Goal: Information Seeking & Learning: Check status

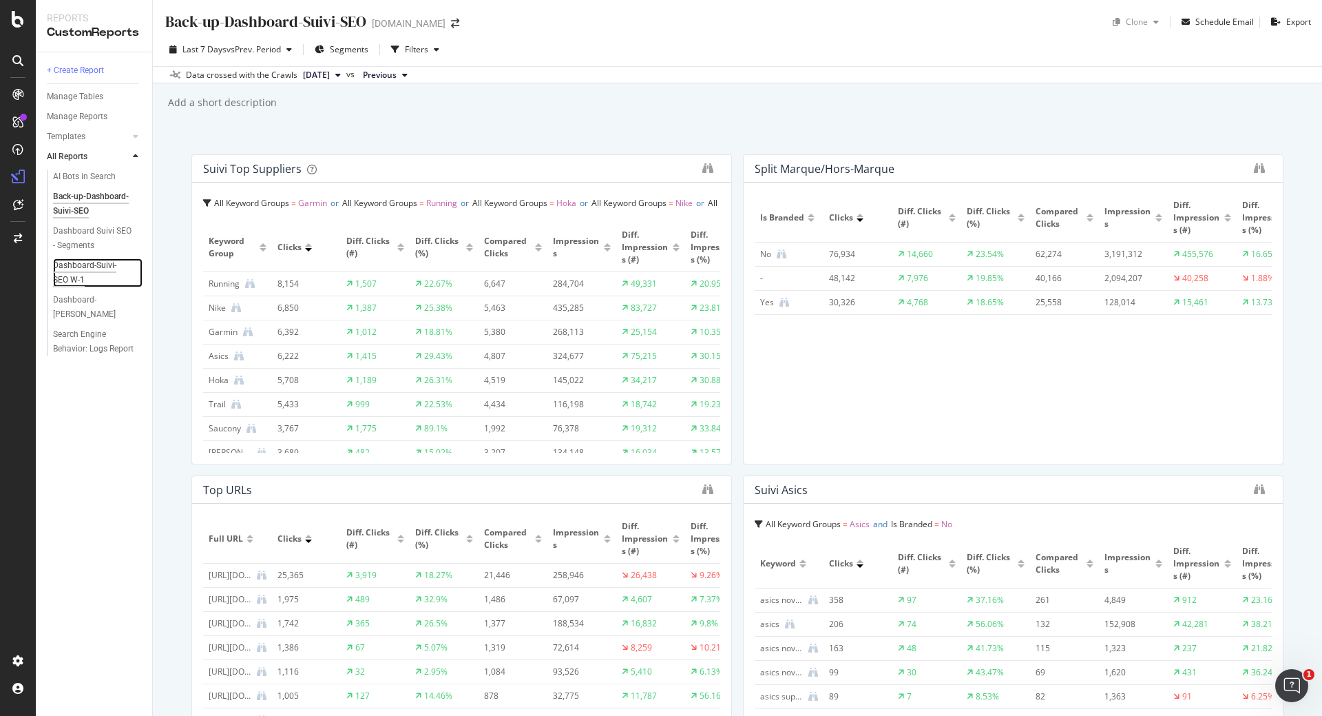
click at [105, 266] on div "Dashboard-Suivi-SEO W-1" at bounding box center [92, 272] width 79 height 29
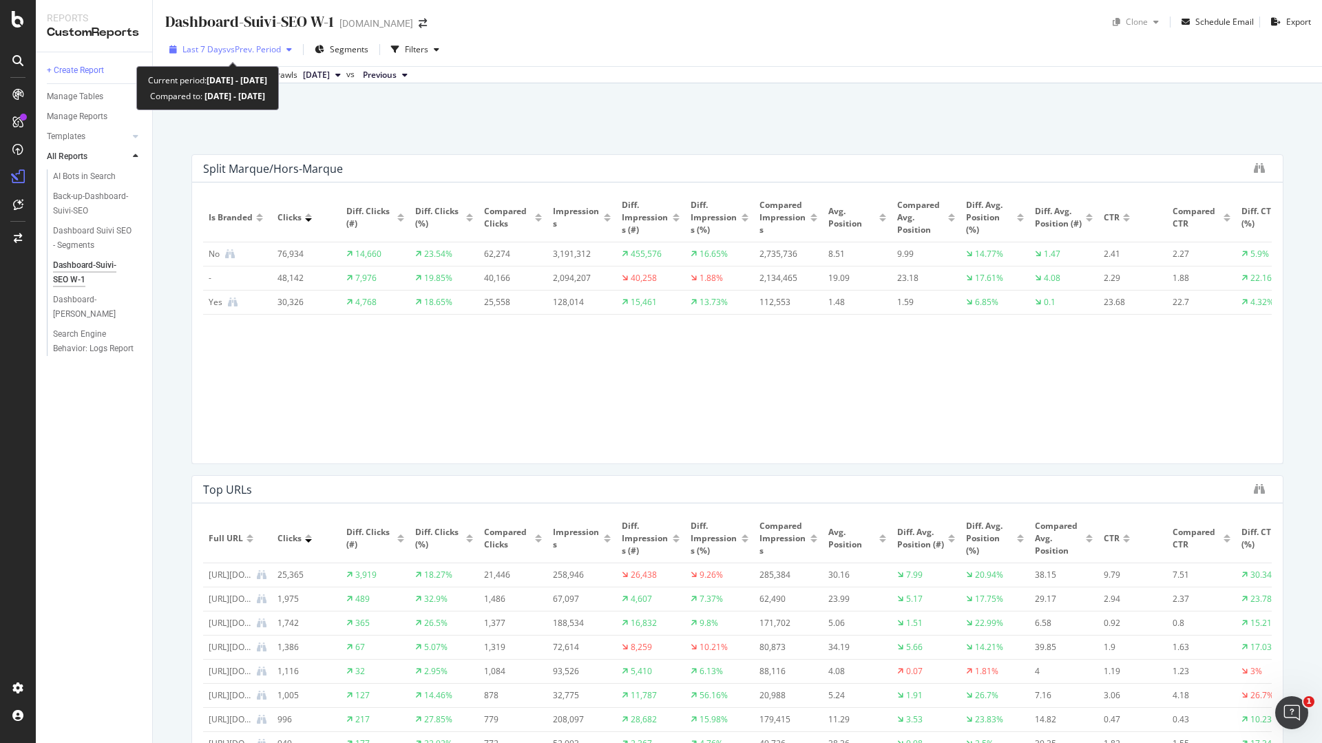
click at [236, 45] on span "vs Prev. Period" at bounding box center [254, 49] width 54 height 12
click at [576, 146] on div "Dashboard-Suivi-SEO W-1 Dashboard-Suivi-SEO W-1 irun.fr Clone Schedule Email Ex…" at bounding box center [737, 371] width 1169 height 743
click at [281, 50] on span "vs Prev. Period" at bounding box center [254, 49] width 54 height 12
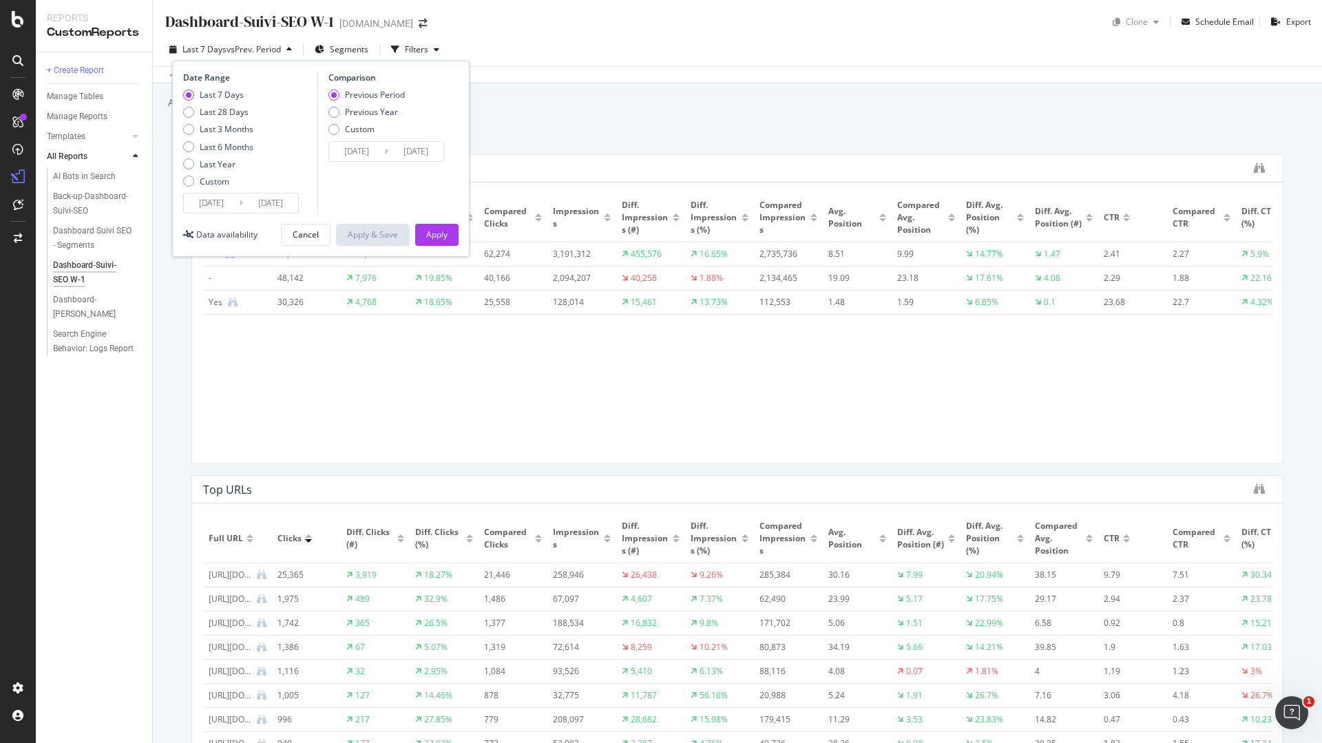
click at [236, 202] on input "2025/08/16" at bounding box center [211, 203] width 55 height 19
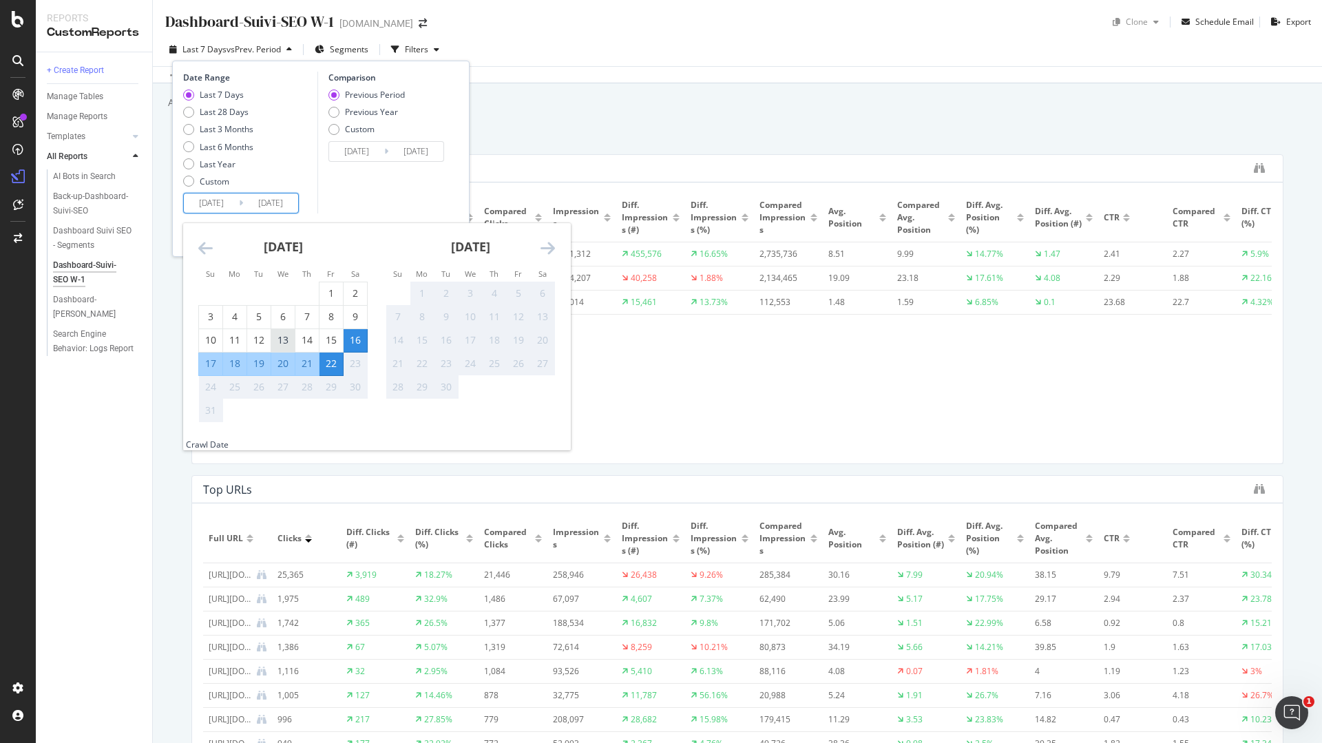
click at [289, 340] on div "13" at bounding box center [282, 340] width 23 height 14
type input "[DATE]"
type input "2025/08/03"
type input "[DATE]"
click at [256, 362] on div "19" at bounding box center [258, 364] width 23 height 14
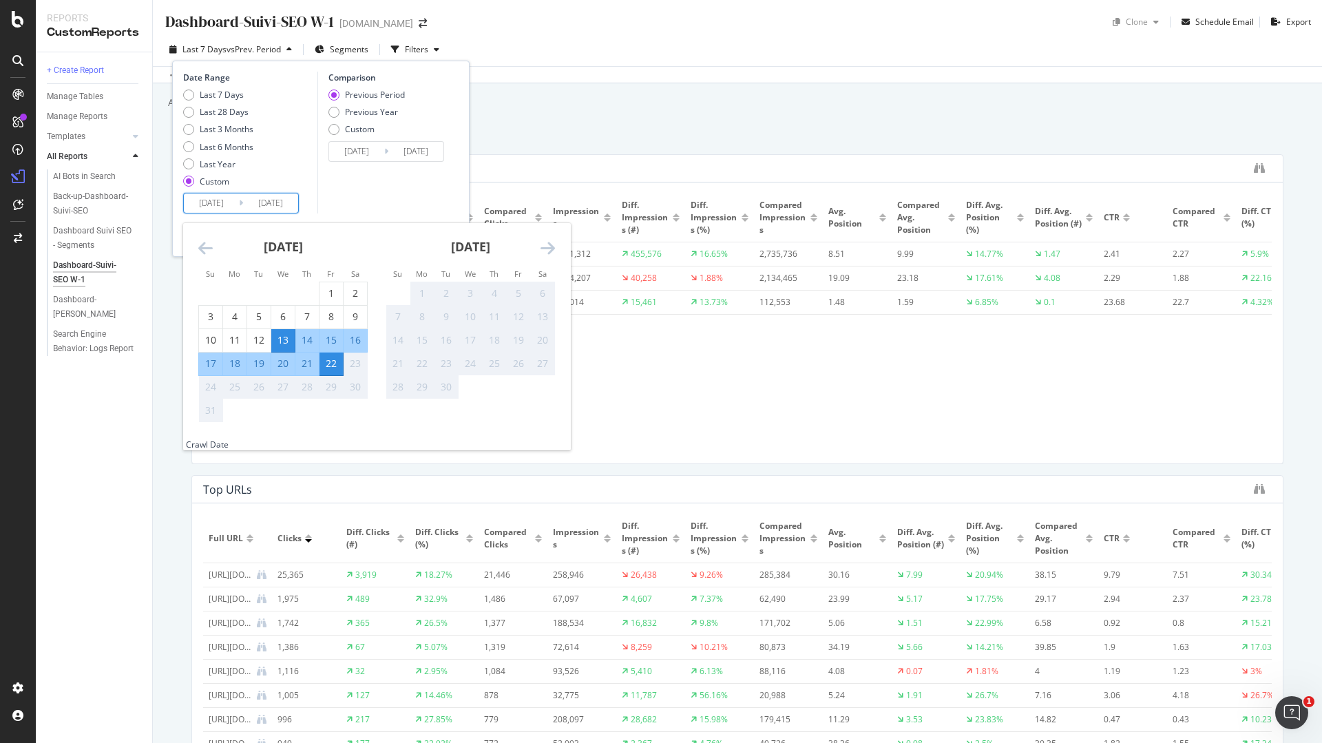
type input "[DATE]"
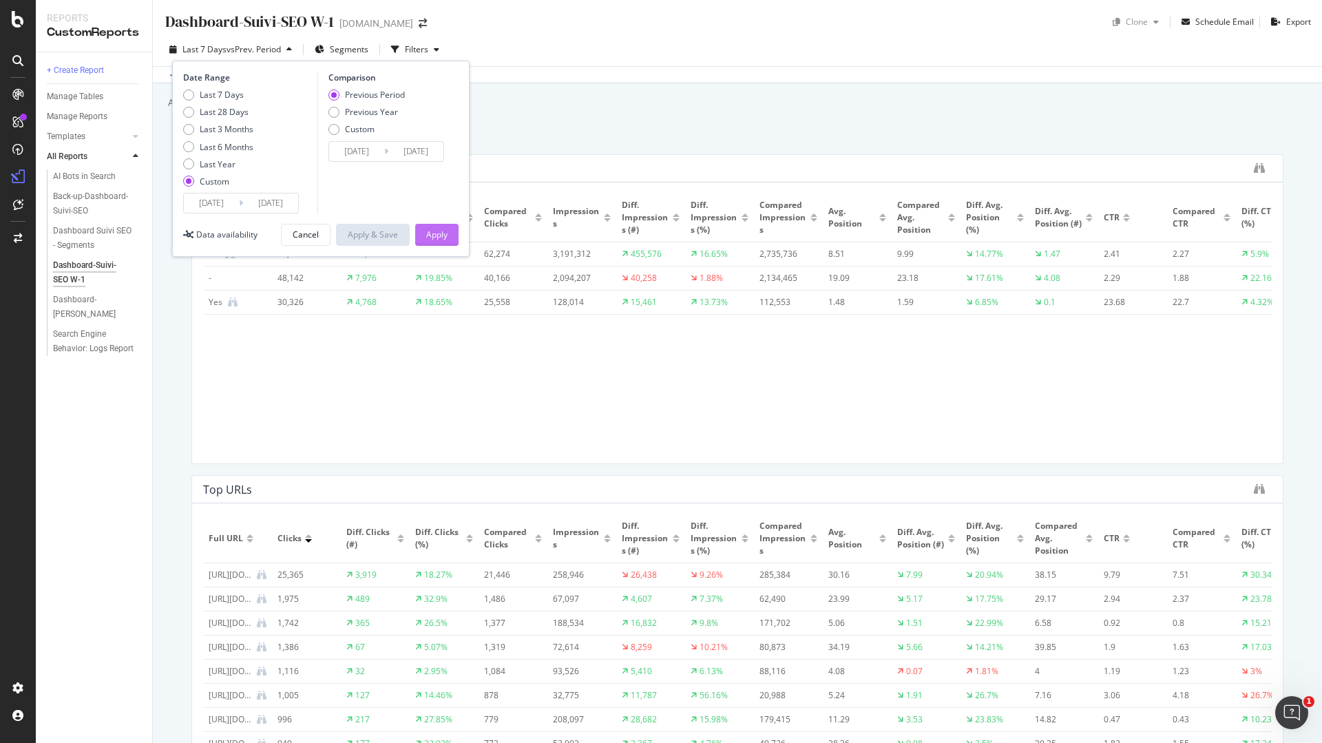
click at [433, 242] on div "Apply" at bounding box center [436, 235] width 21 height 21
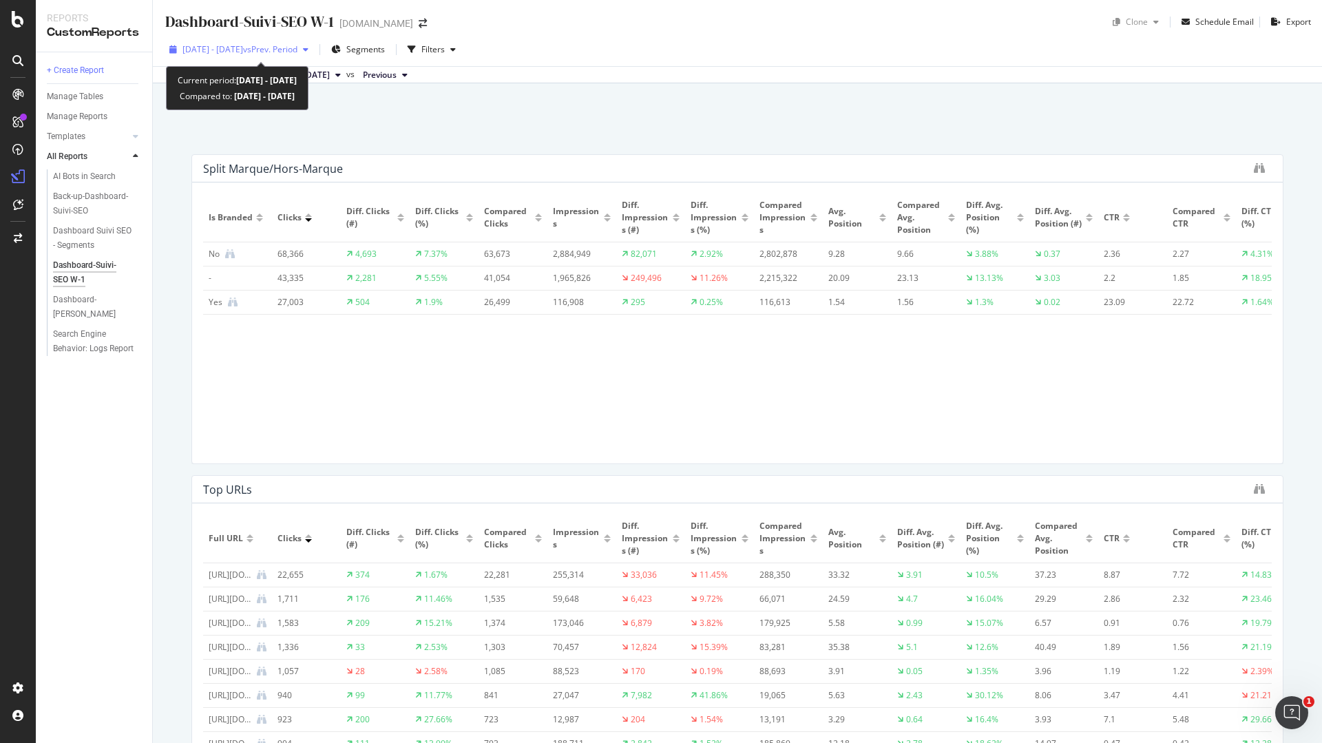
click at [311, 58] on div "[DATE] - [DATE] vs Prev. Period" at bounding box center [239, 49] width 150 height 21
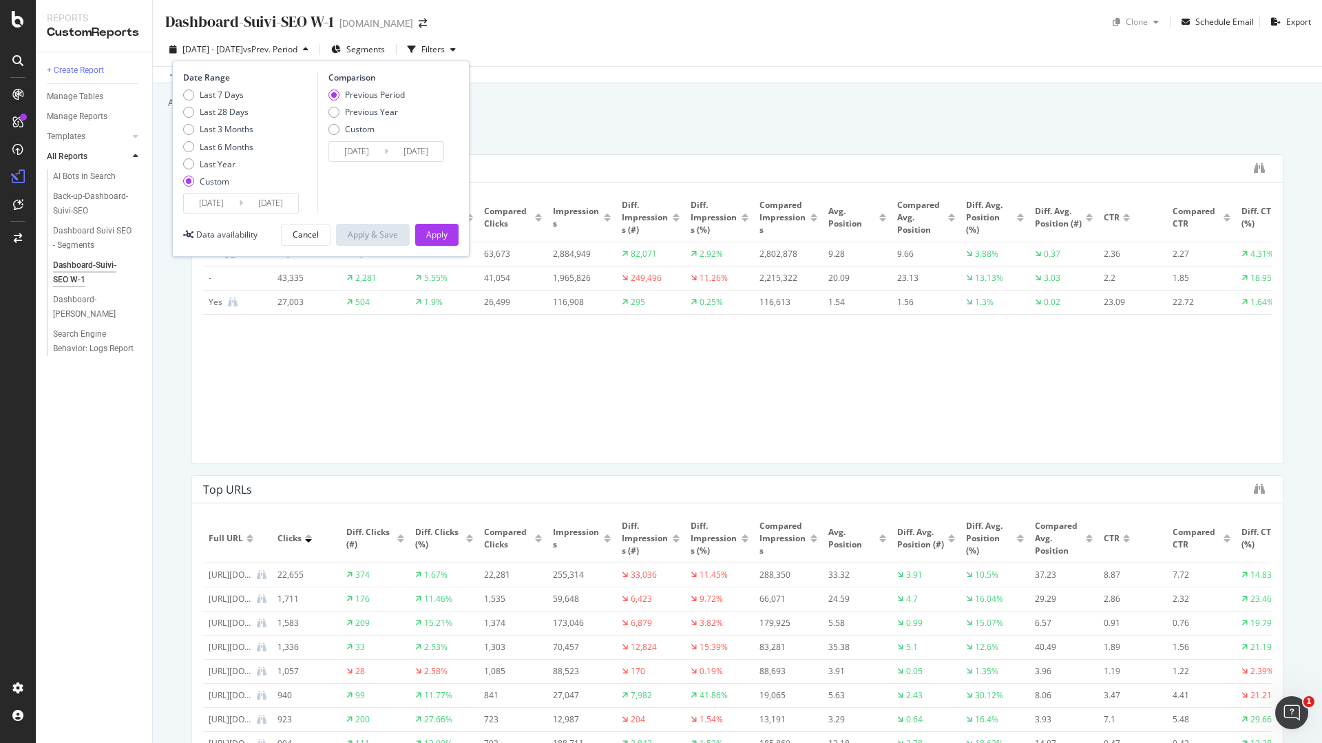
click at [165, 144] on div "Dashboard-Suivi-SEO W-1 Dashboard-Suivi-SEO W-1 irun.fr Clone Schedule Email Ex…" at bounding box center [737, 371] width 1169 height 743
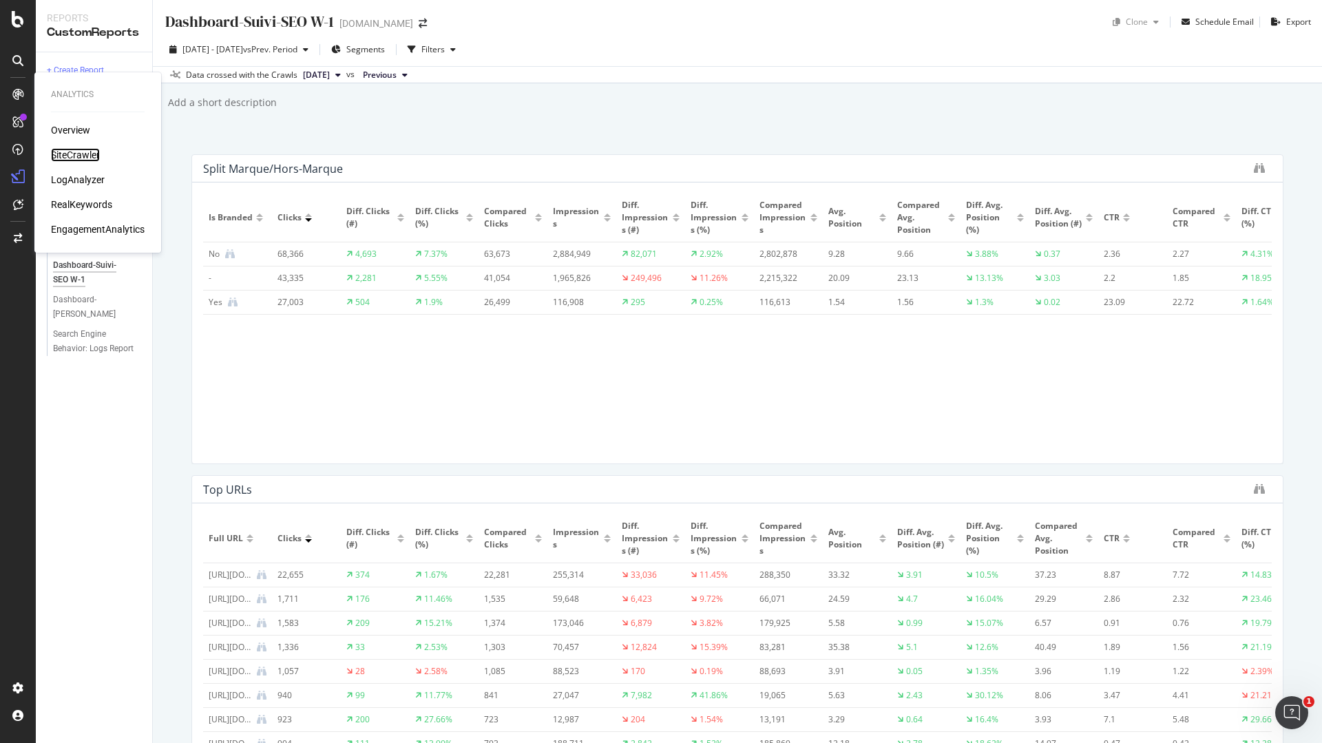
click at [69, 159] on div "SiteCrawler" at bounding box center [75, 155] width 49 height 14
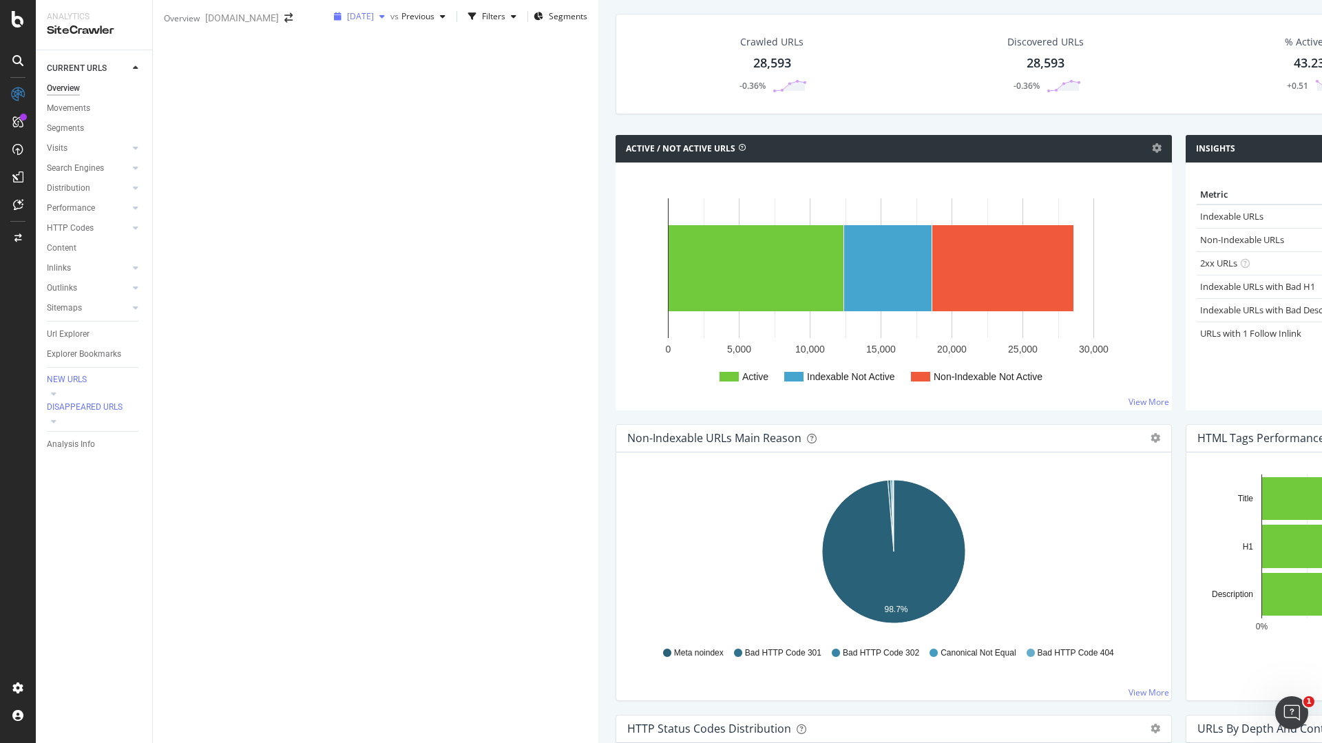
click at [374, 21] on div "button" at bounding box center [382, 16] width 17 height 8
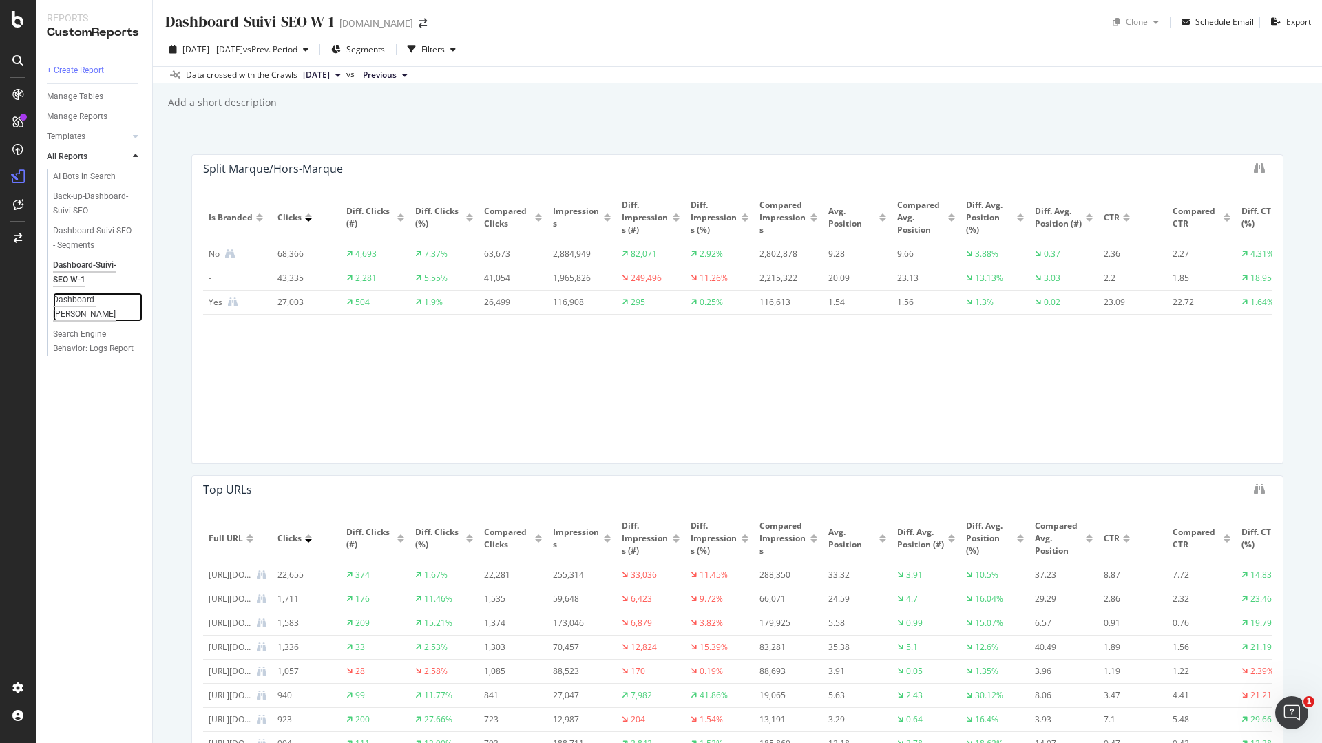
click at [96, 298] on div "Dashboard-Suivi-SEO YoY" at bounding box center [92, 307] width 79 height 29
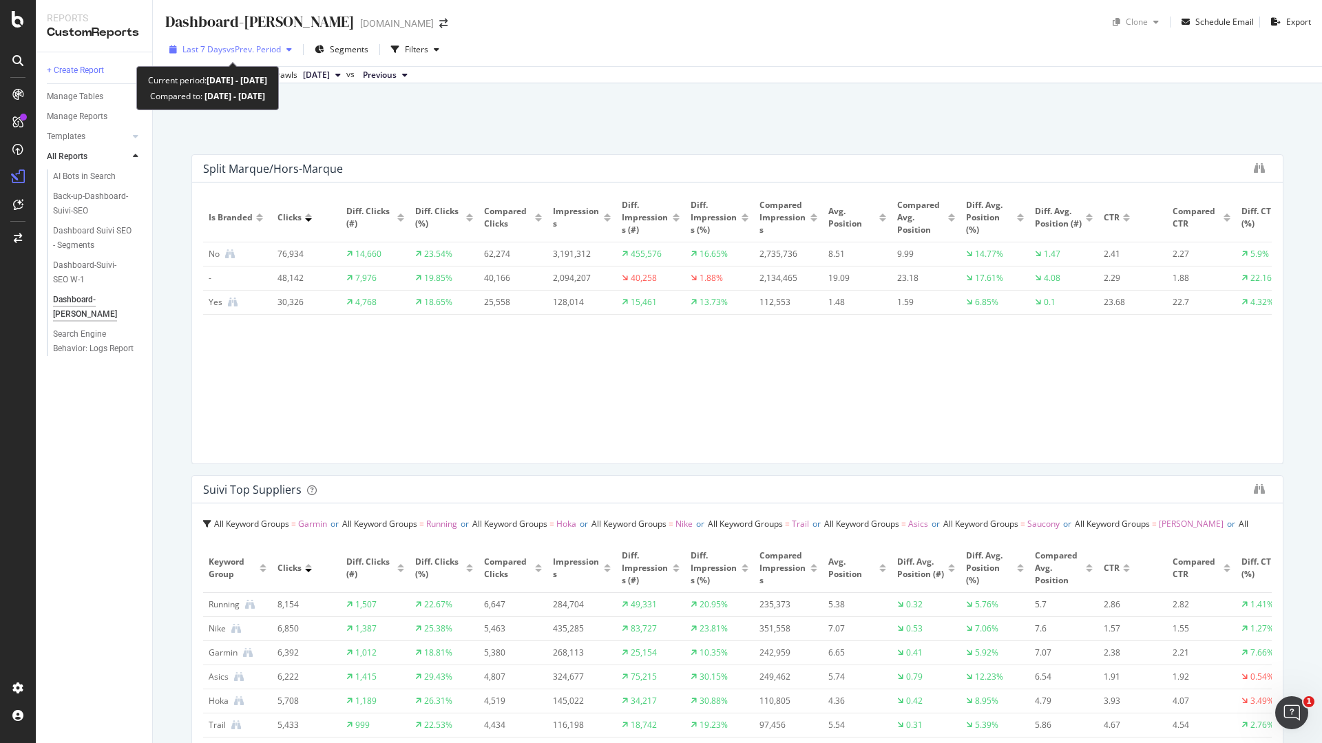
click at [249, 50] on span "vs Prev. Period" at bounding box center [254, 49] width 54 height 12
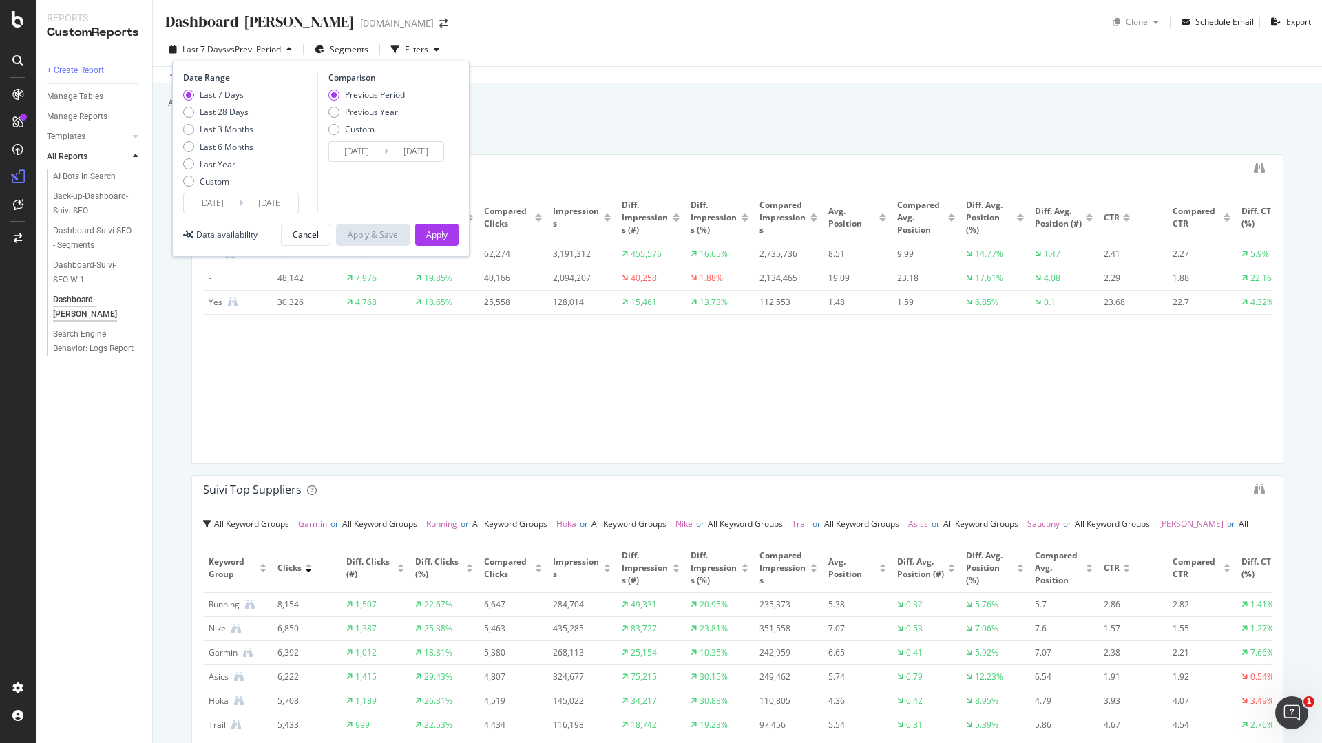
click at [264, 199] on input "2025/08/22" at bounding box center [270, 203] width 55 height 19
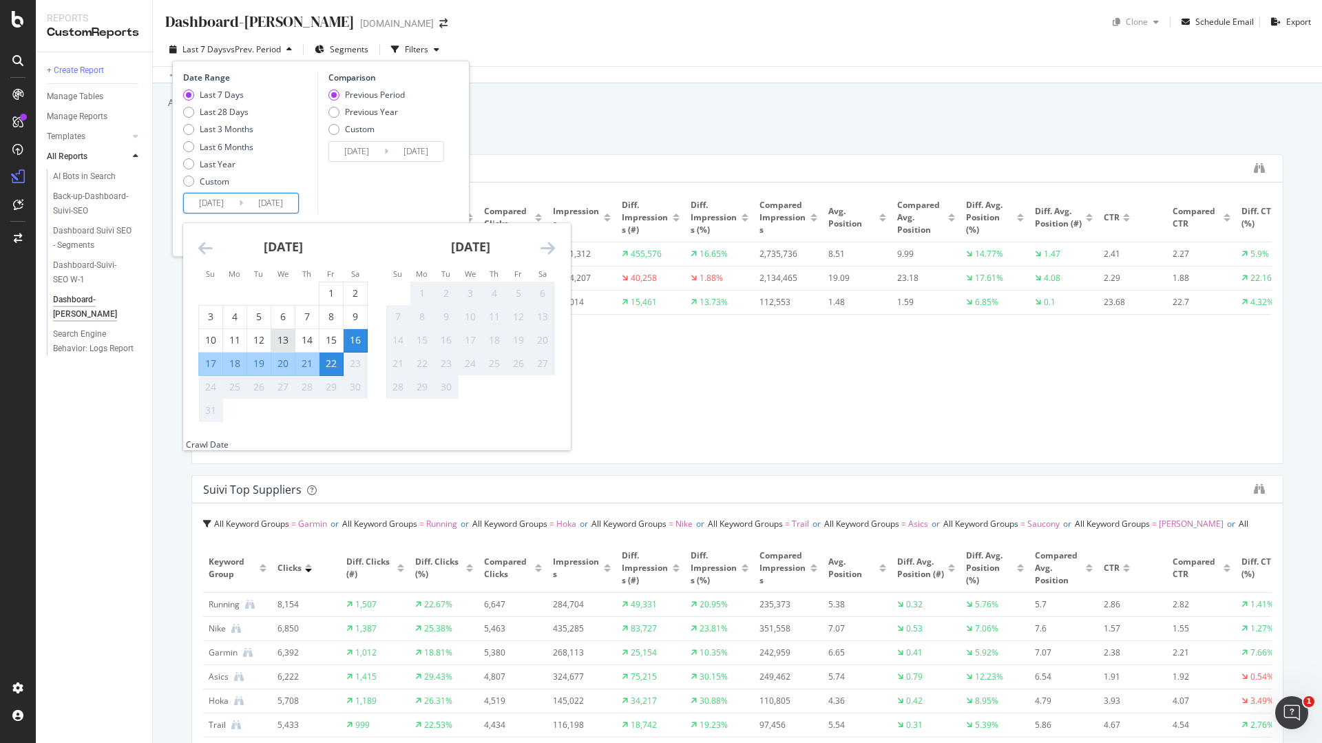
click at [281, 344] on div "13" at bounding box center [282, 340] width 23 height 14
type input "[DATE]"
type input "2025/08/03"
type input "[DATE]"
click at [263, 362] on div "19" at bounding box center [258, 364] width 23 height 14
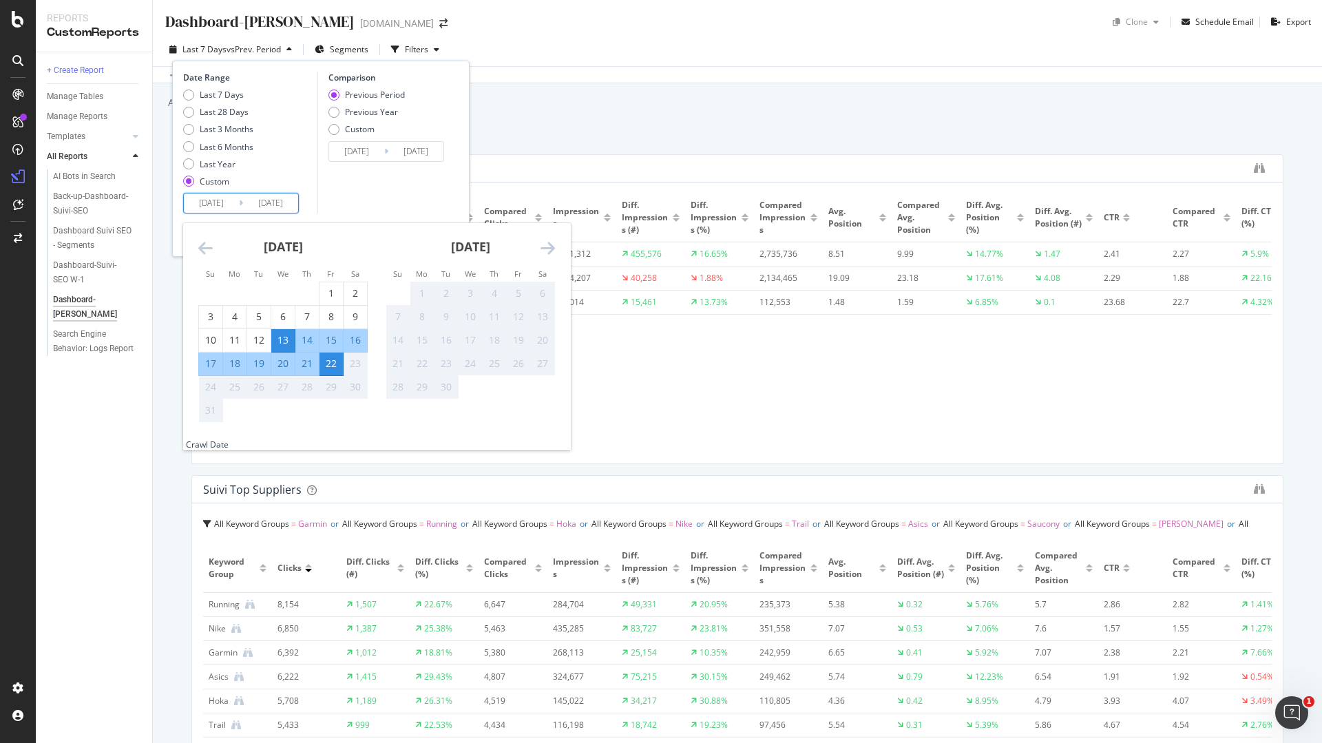
type input "[DATE]"
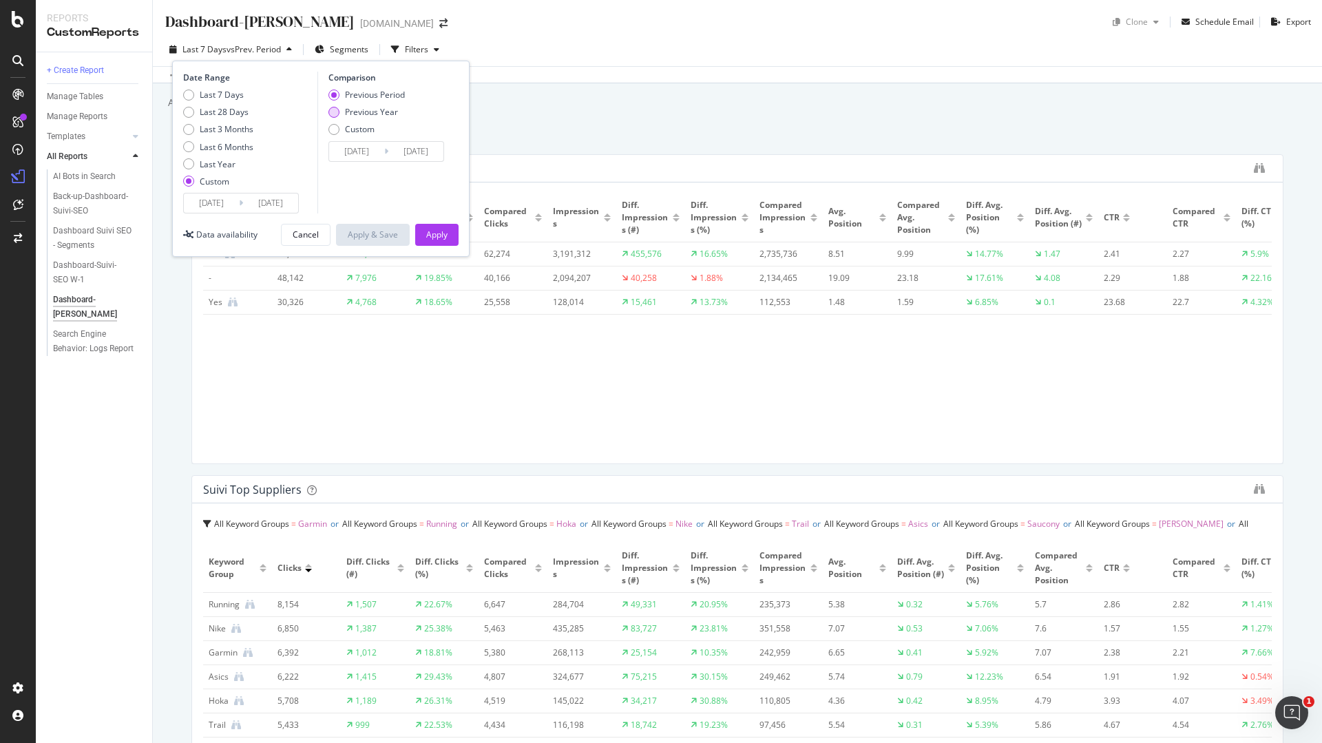
click at [337, 112] on div "Previous Year" at bounding box center [334, 112] width 11 height 11
type input "[DATE]"
click at [439, 231] on div "Apply" at bounding box center [436, 235] width 21 height 12
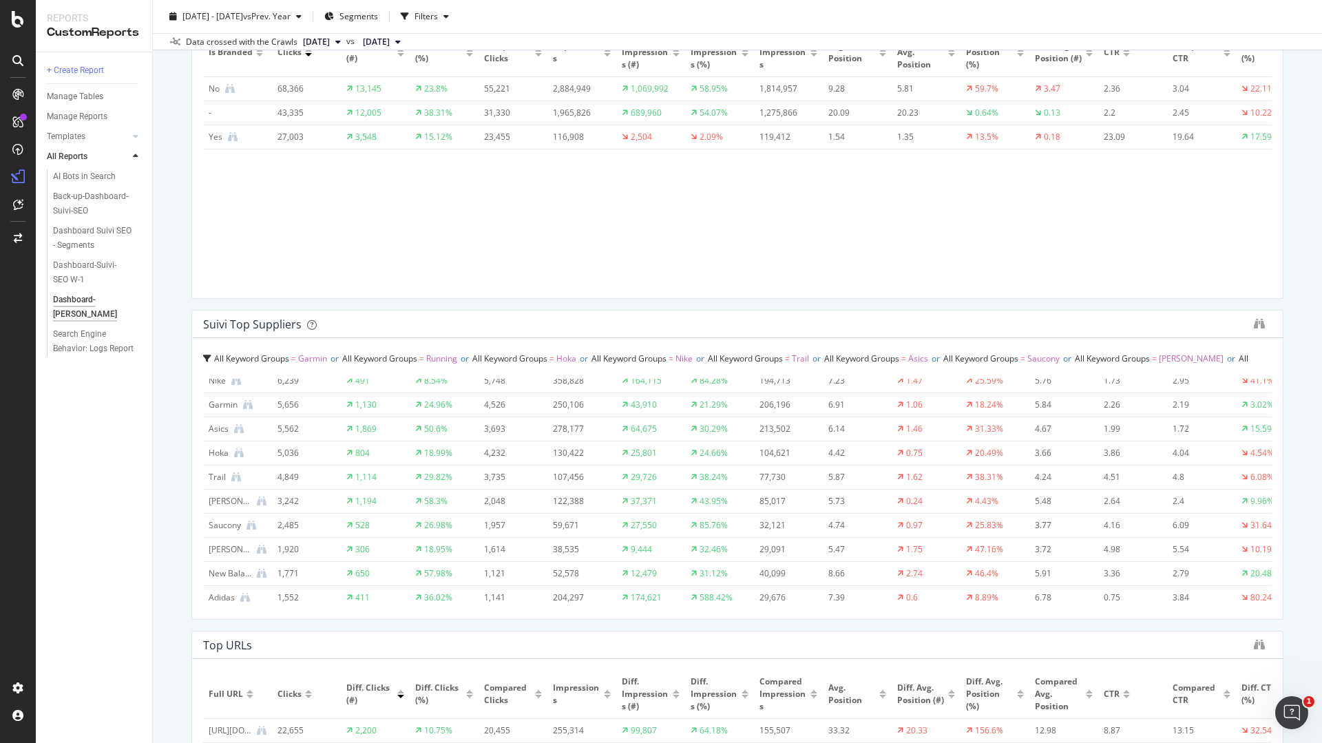
scroll to position [143, 0]
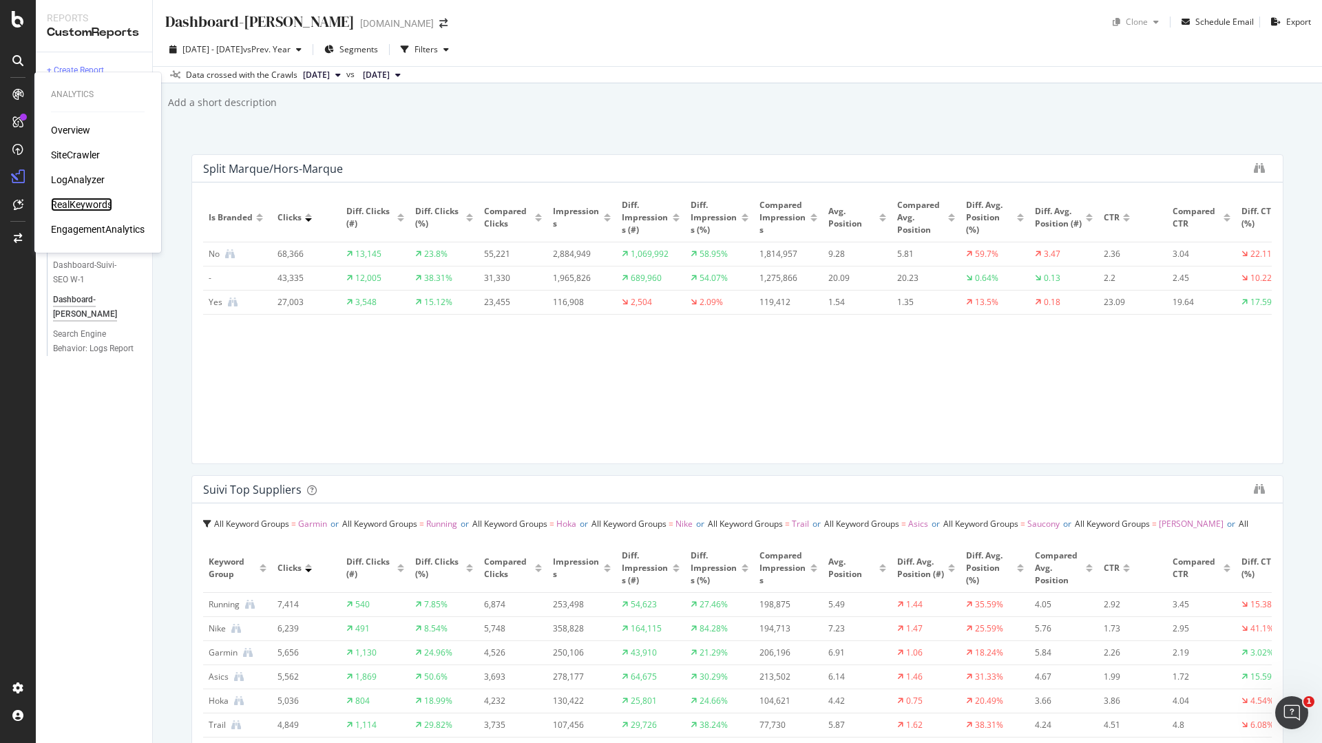
click at [80, 207] on div "RealKeywords" at bounding box center [81, 205] width 61 height 14
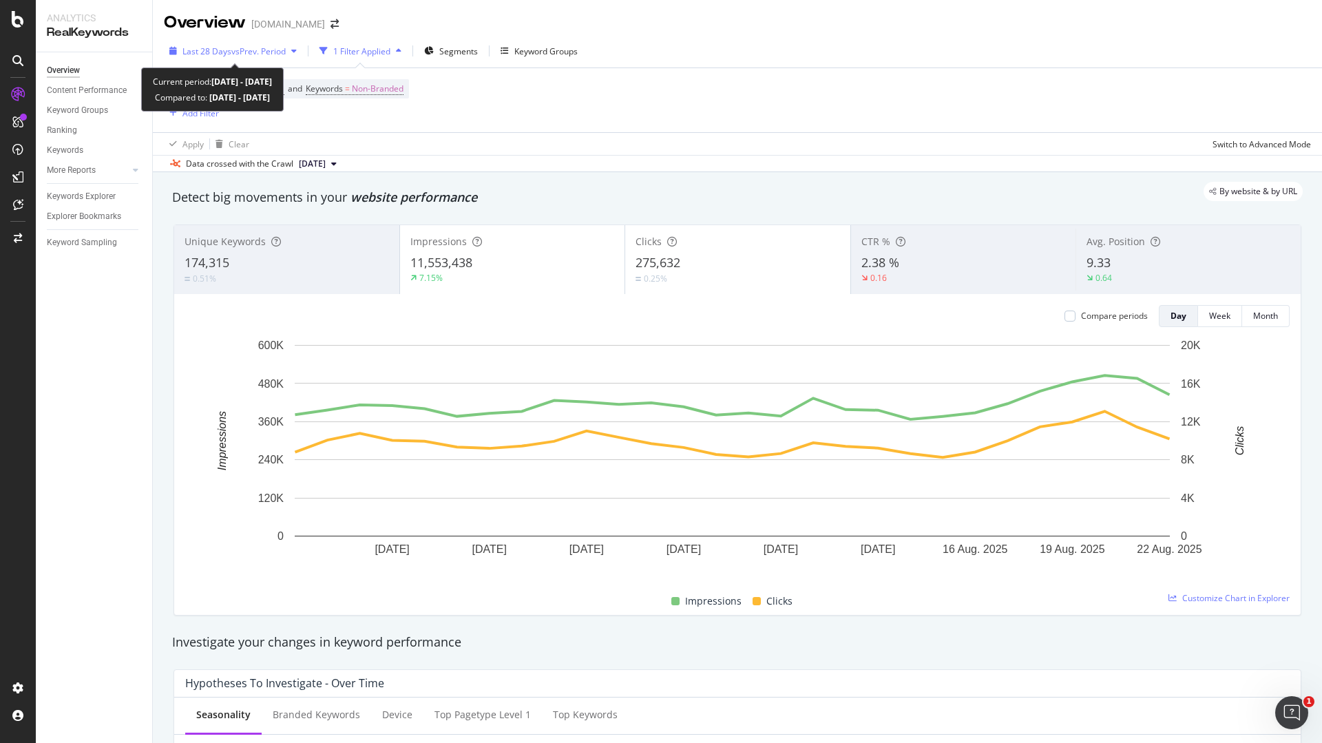
click at [240, 44] on div "Last 28 Days vs Prev. Period" at bounding box center [233, 51] width 138 height 21
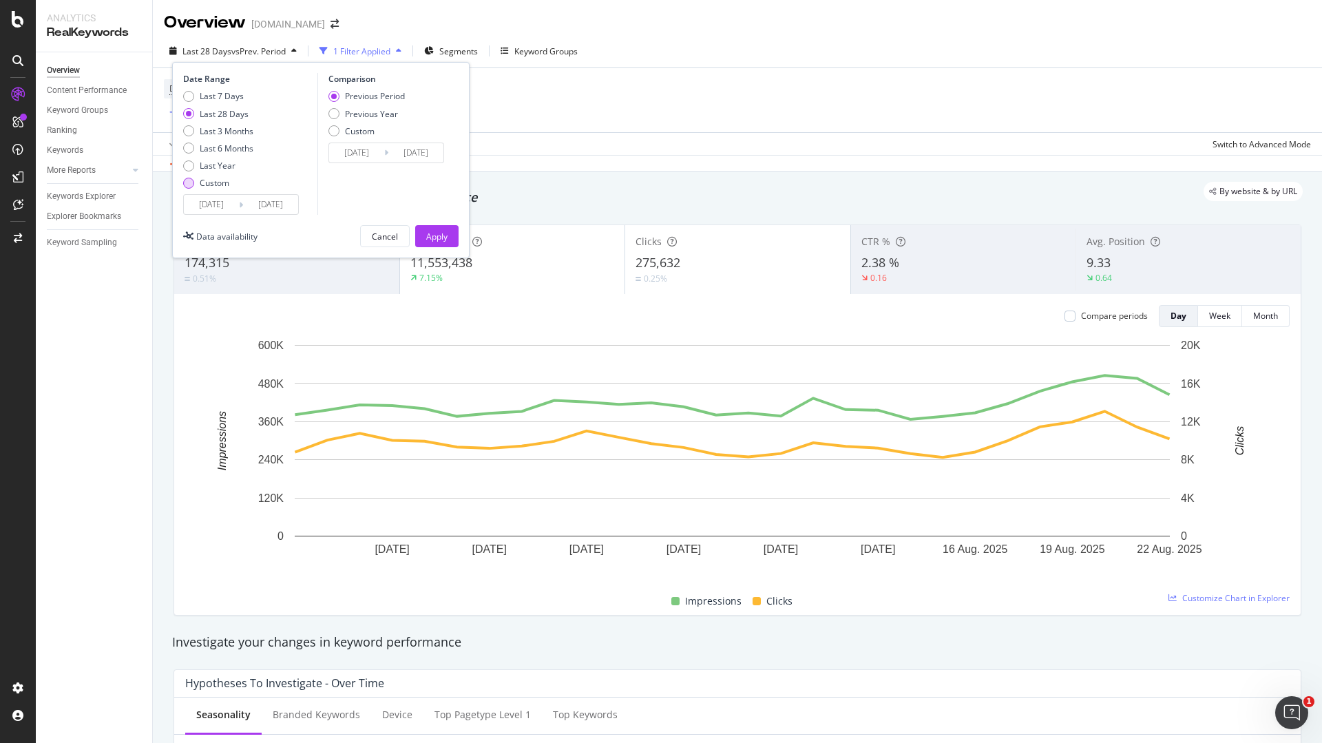
click at [186, 181] on div "Custom" at bounding box center [188, 183] width 11 height 11
click at [231, 202] on input "2025/07/26" at bounding box center [211, 204] width 55 height 19
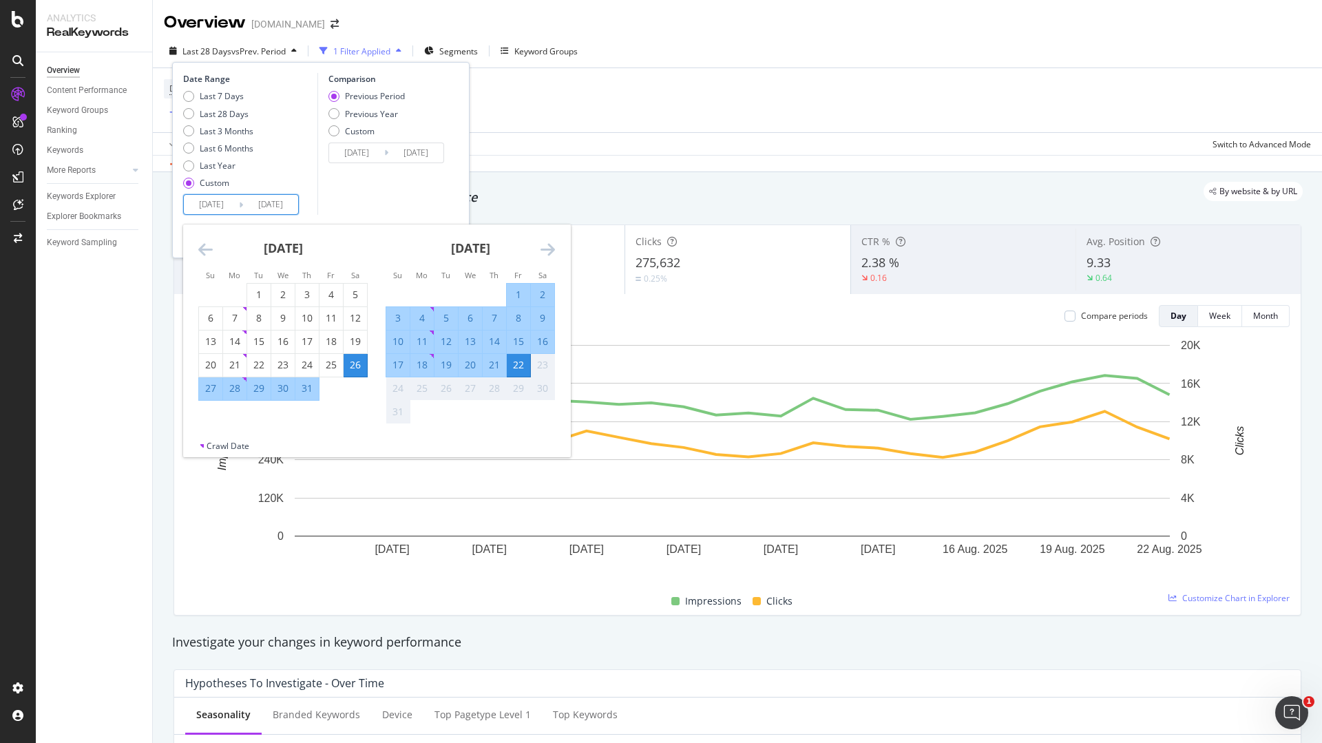
click at [467, 342] on div "13" at bounding box center [470, 342] width 23 height 14
type input "[DATE]"
type input "2025/08/03"
type input "[DATE]"
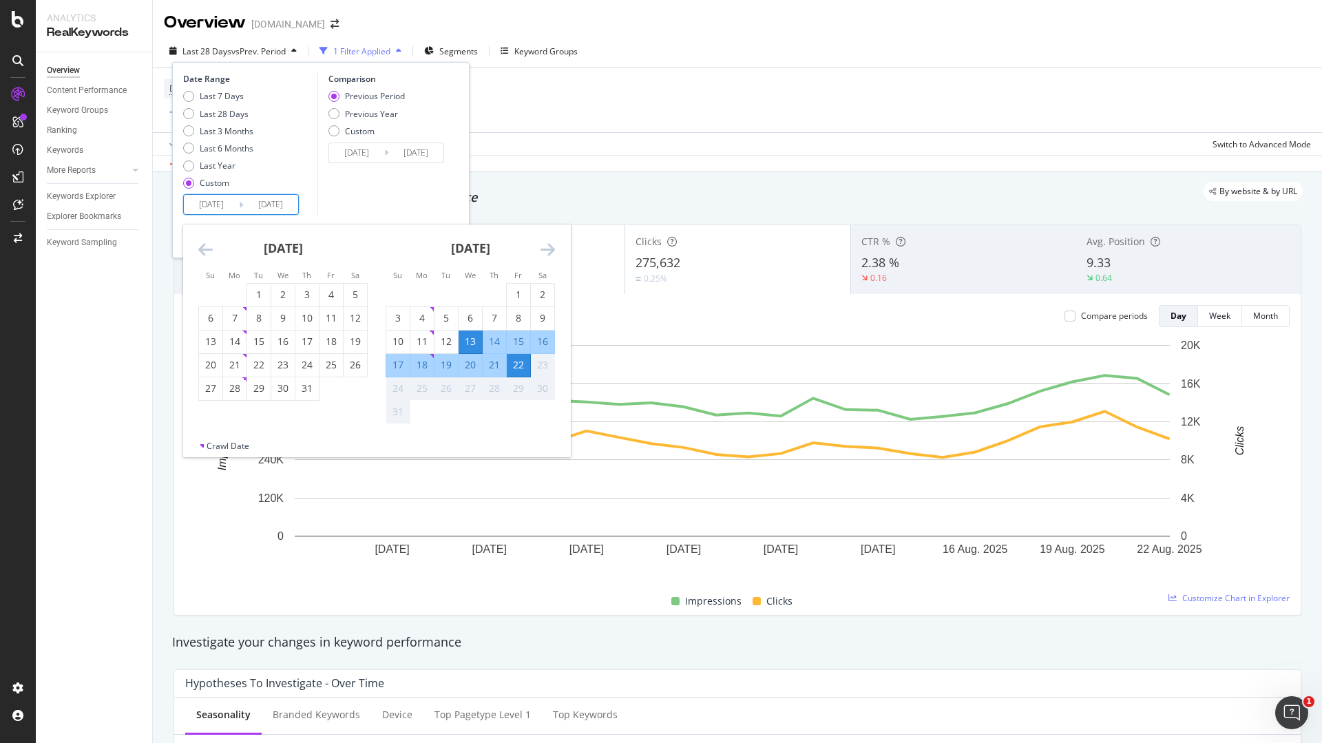
click at [443, 368] on div "19" at bounding box center [446, 365] width 23 height 14
type input "[DATE]"
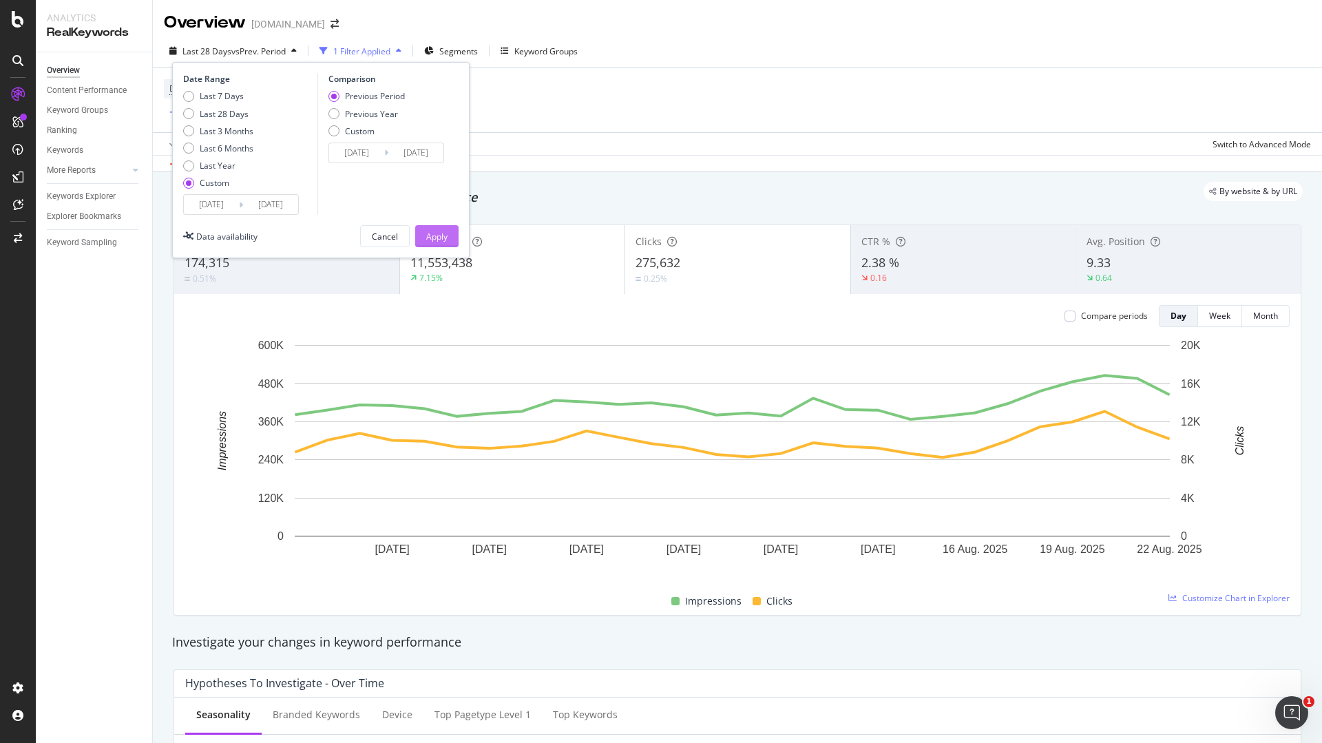
click at [431, 233] on div "Apply" at bounding box center [436, 237] width 21 height 12
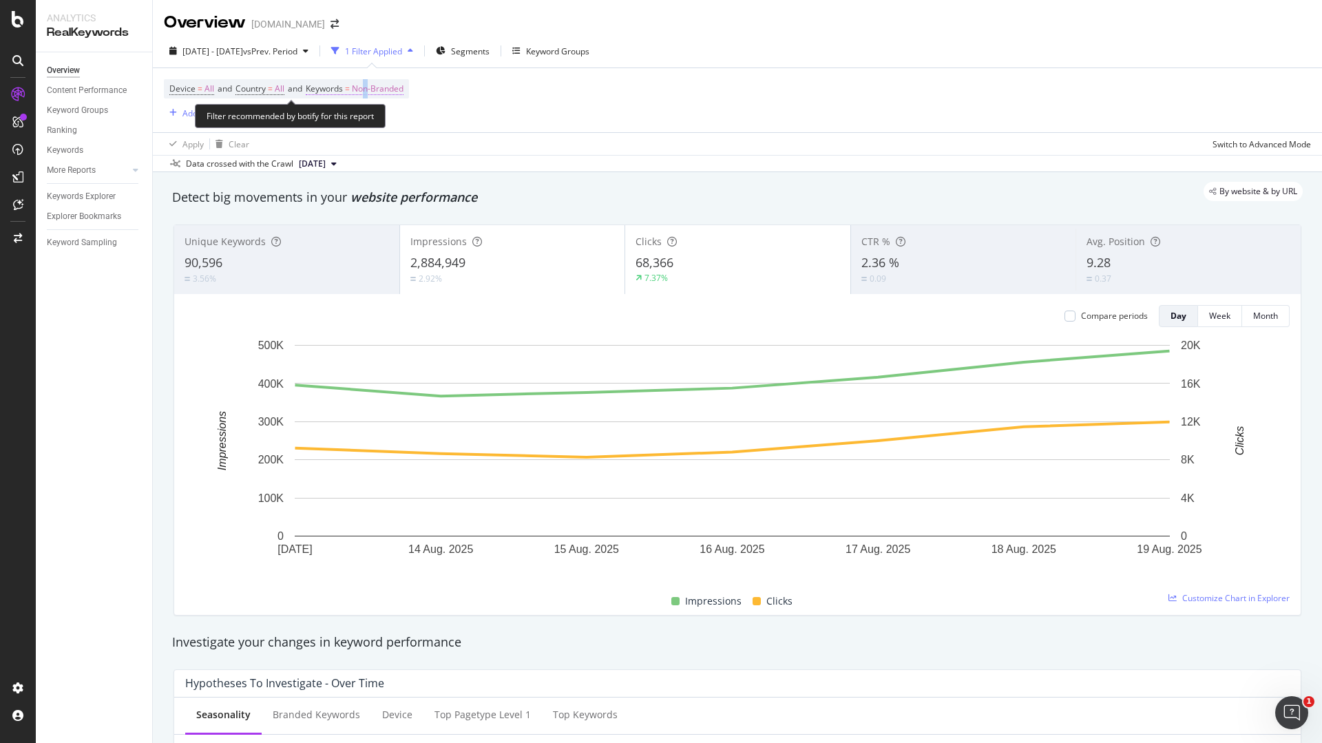
click at [376, 85] on span "Non-Branded" at bounding box center [378, 88] width 52 height 19
click at [667, 92] on div "Device = All and Country = All and Keywords = Non-Branded Add Filter" at bounding box center [737, 100] width 1147 height 64
click at [399, 86] on span "Non-Branded" at bounding box center [378, 88] width 52 height 19
click at [375, 122] on span "Non-Branded" at bounding box center [354, 121] width 57 height 12
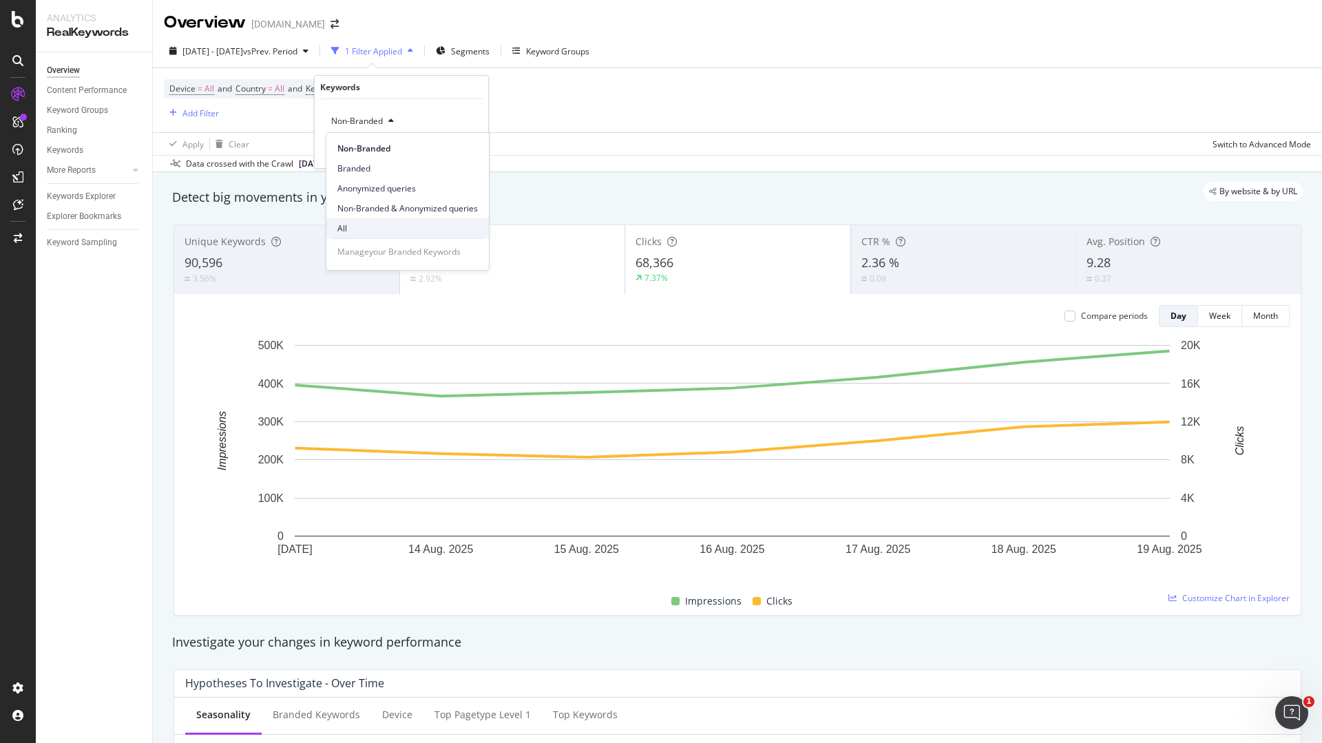
click at [361, 227] on span "All" at bounding box center [407, 228] width 140 height 12
click at [472, 152] on div "Apply" at bounding box center [466, 151] width 21 height 12
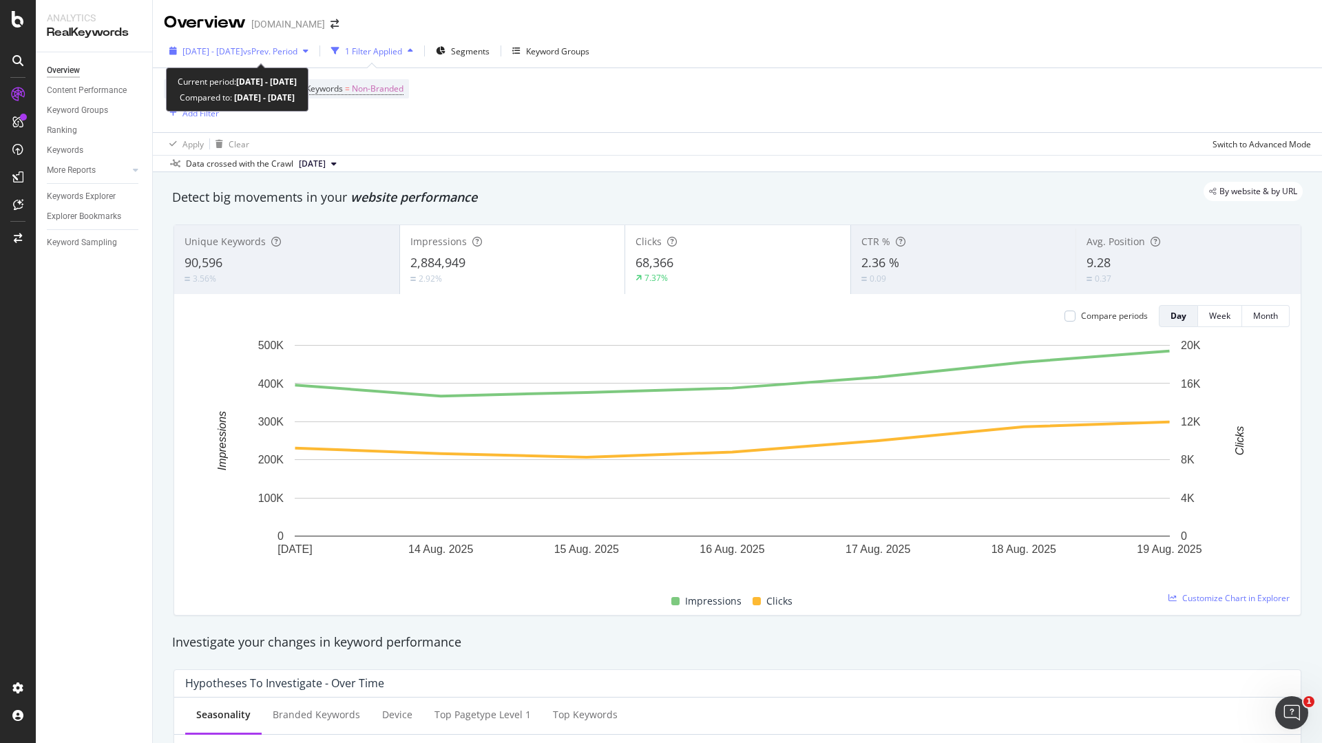
click at [302, 59] on div "[DATE] - [DATE] vs Prev. Period" at bounding box center [239, 51] width 150 height 21
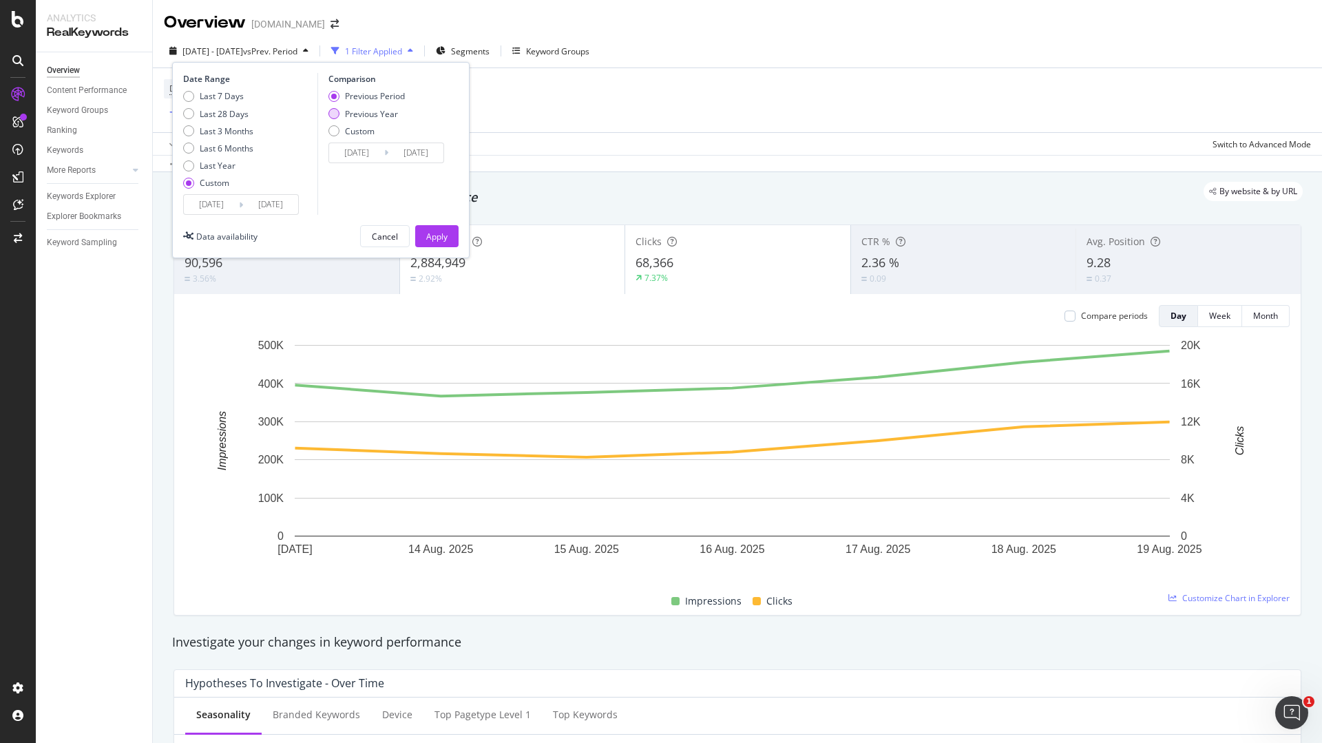
click at [341, 118] on div "Previous Year" at bounding box center [367, 114] width 76 height 12
type input "[DATE]"
click at [439, 234] on div "Apply" at bounding box center [436, 237] width 21 height 12
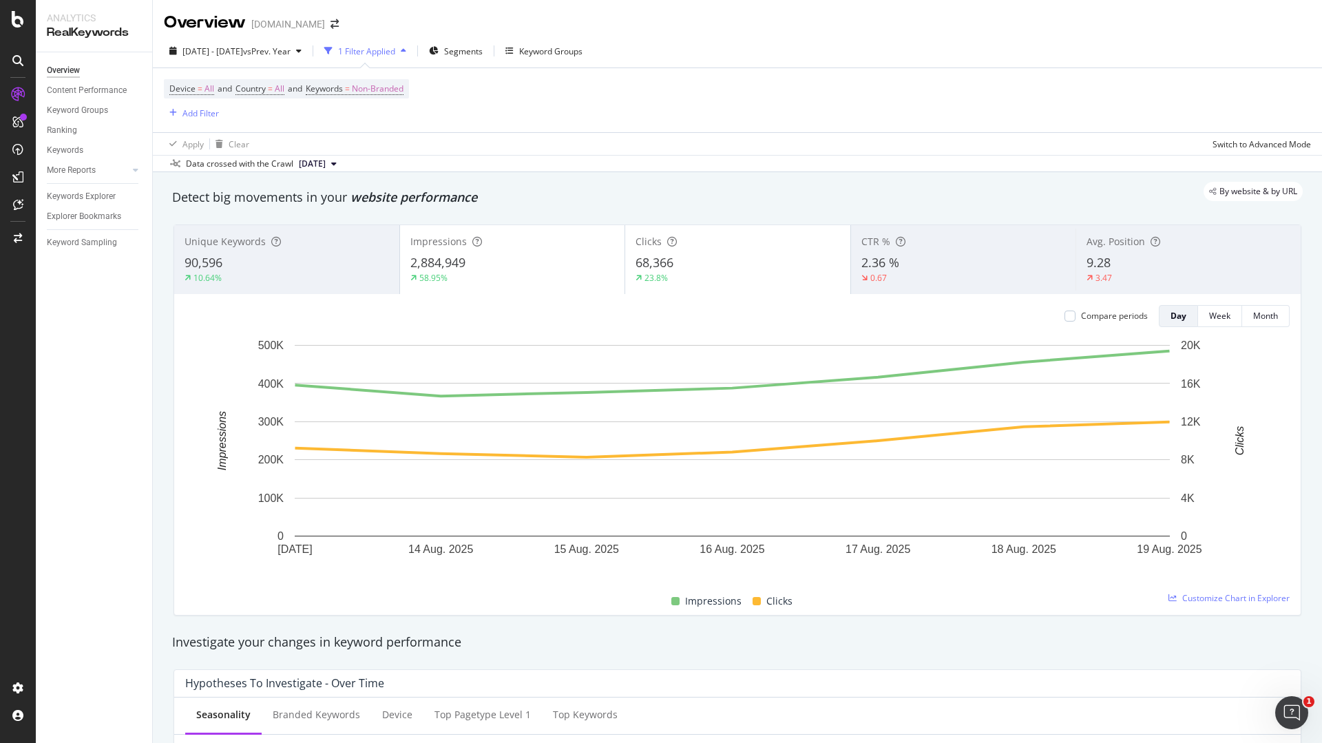
click at [556, 110] on div "Device = All and Country = All and Keywords = Non-Branded Add Filter" at bounding box center [737, 100] width 1147 height 64
click at [388, 83] on span "Non-Branded" at bounding box center [378, 88] width 52 height 19
click at [383, 125] on div "button" at bounding box center [391, 121] width 17 height 8
click at [366, 227] on span "All" at bounding box center [407, 228] width 140 height 12
click at [470, 143] on button "Apply" at bounding box center [457, 150] width 40 height 14
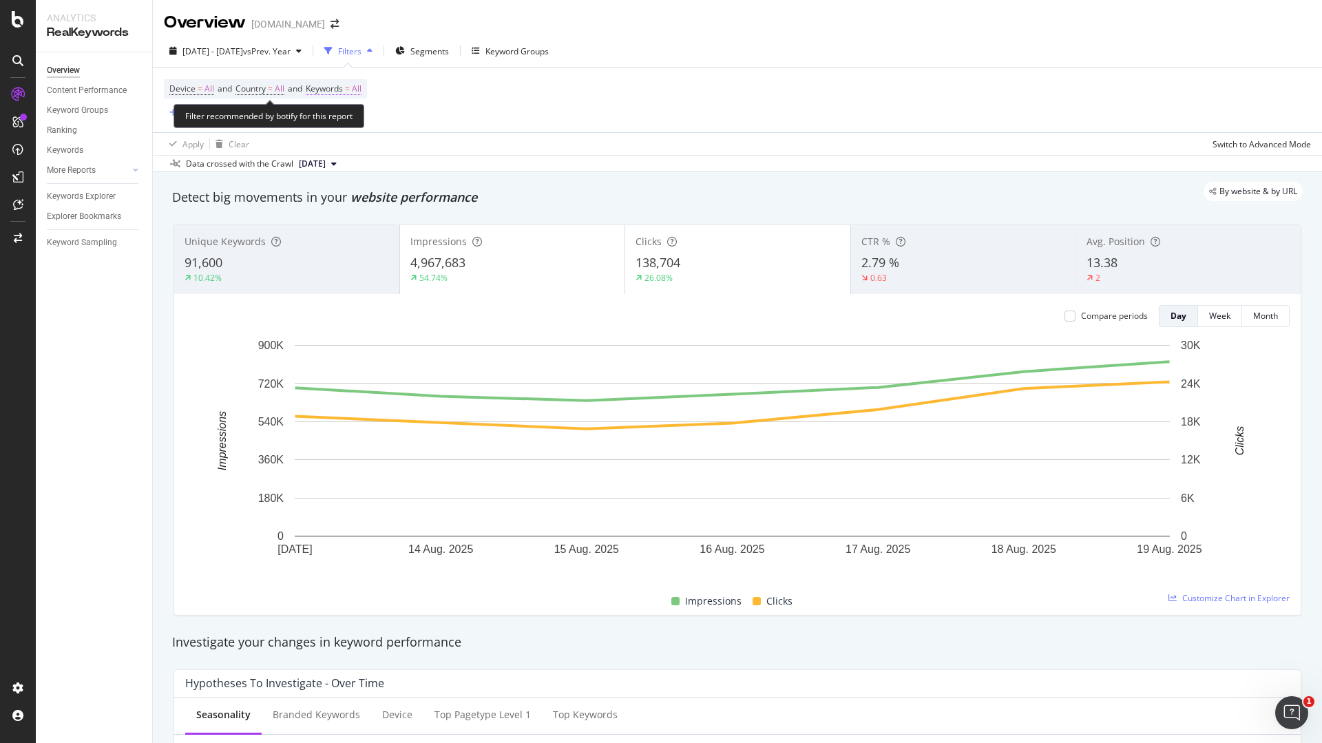
click at [362, 87] on span "All" at bounding box center [357, 88] width 10 height 19
click at [343, 119] on div "button" at bounding box center [349, 121] width 17 height 8
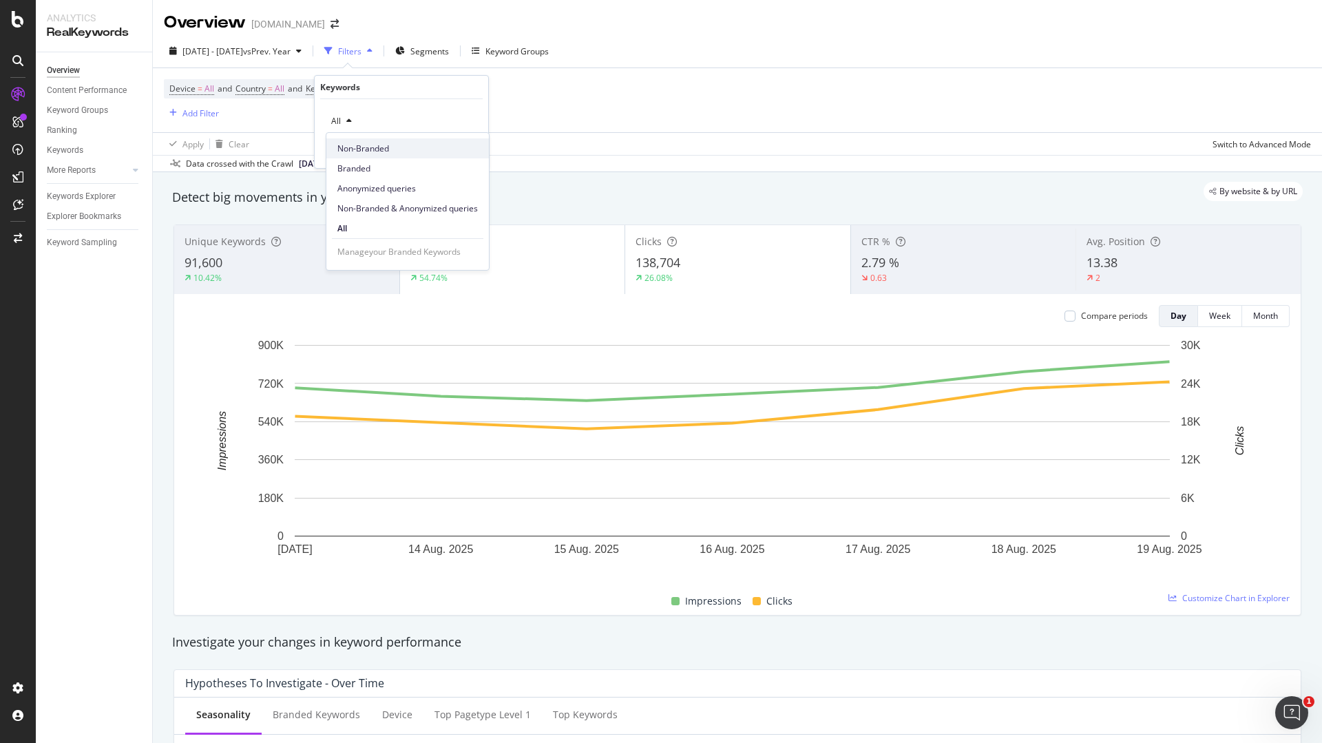
click at [364, 140] on div "Non-Branded" at bounding box center [407, 148] width 163 height 20
click at [472, 147] on div "Apply" at bounding box center [466, 151] width 21 height 12
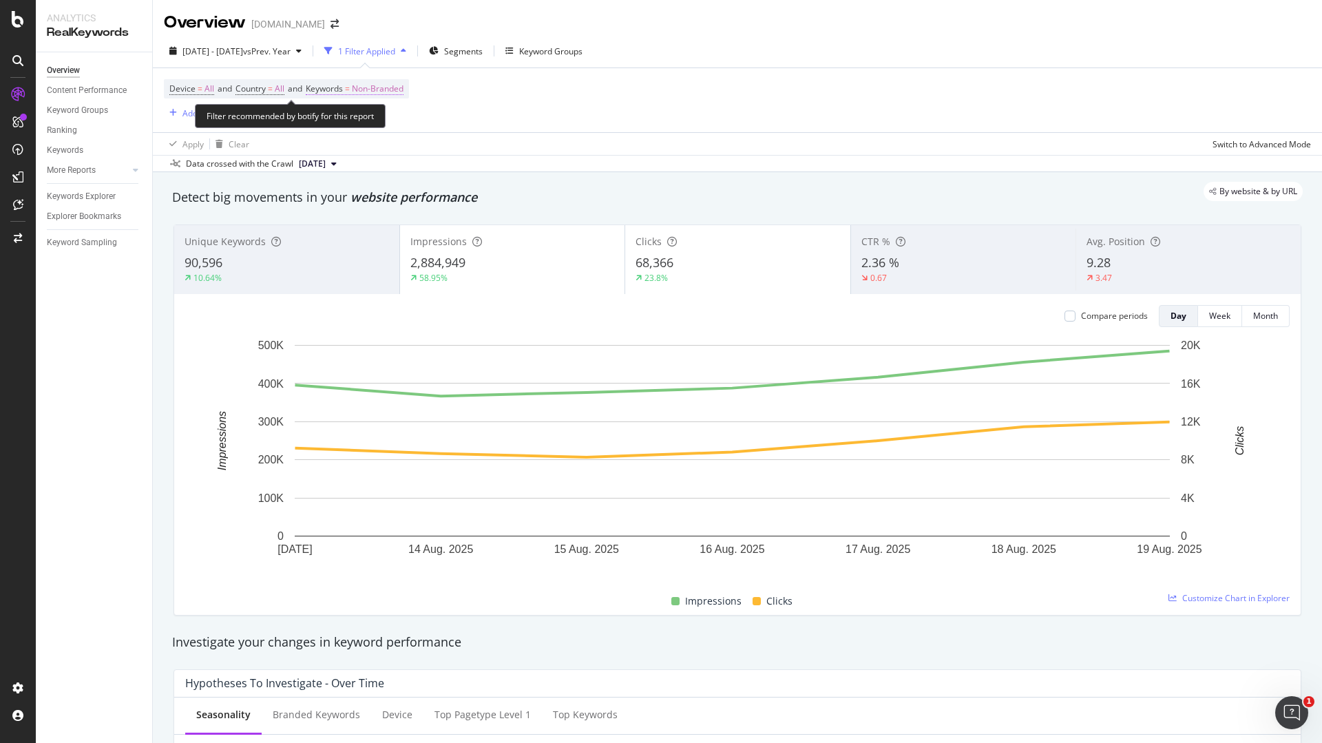
click at [402, 89] on span "Non-Branded" at bounding box center [378, 88] width 52 height 19
click at [379, 123] on span "Non-Branded" at bounding box center [354, 121] width 57 height 12
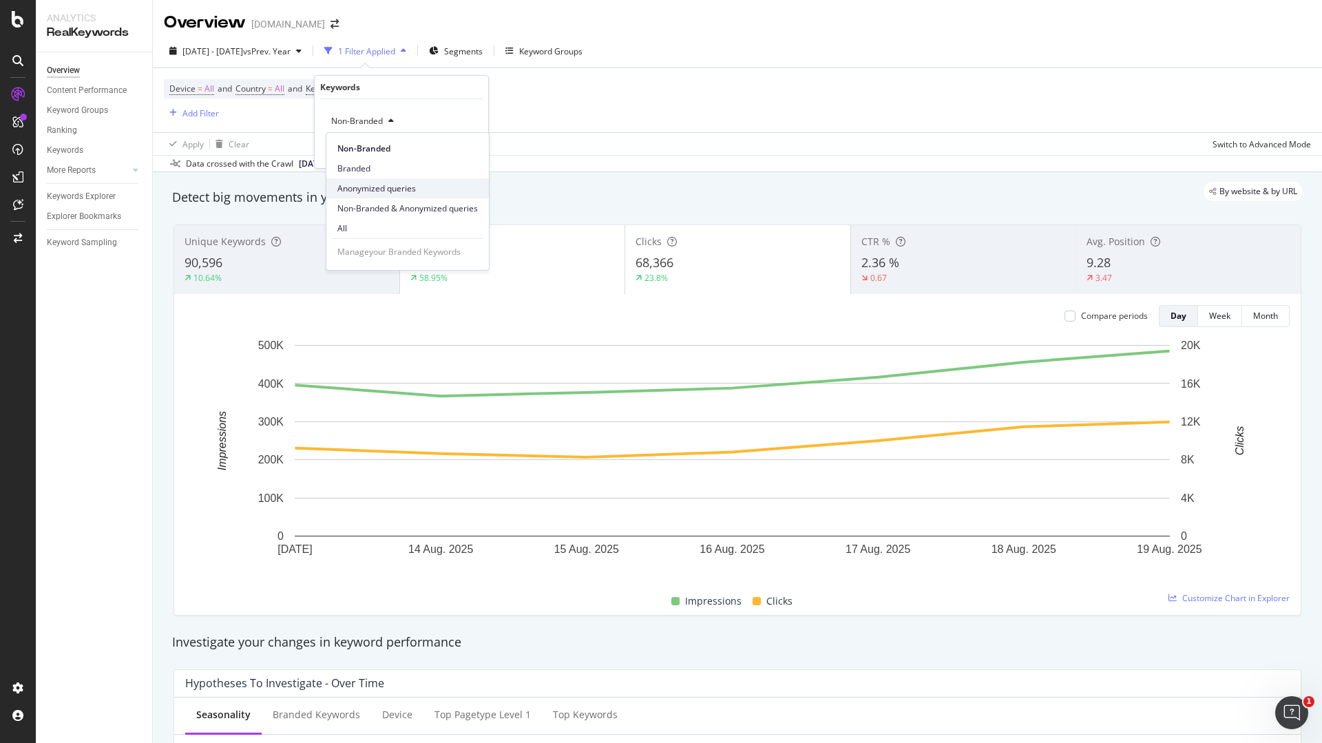
click at [387, 189] on span "Anonymized queries" at bounding box center [407, 189] width 140 height 12
click at [470, 150] on div "Apply" at bounding box center [466, 151] width 21 height 12
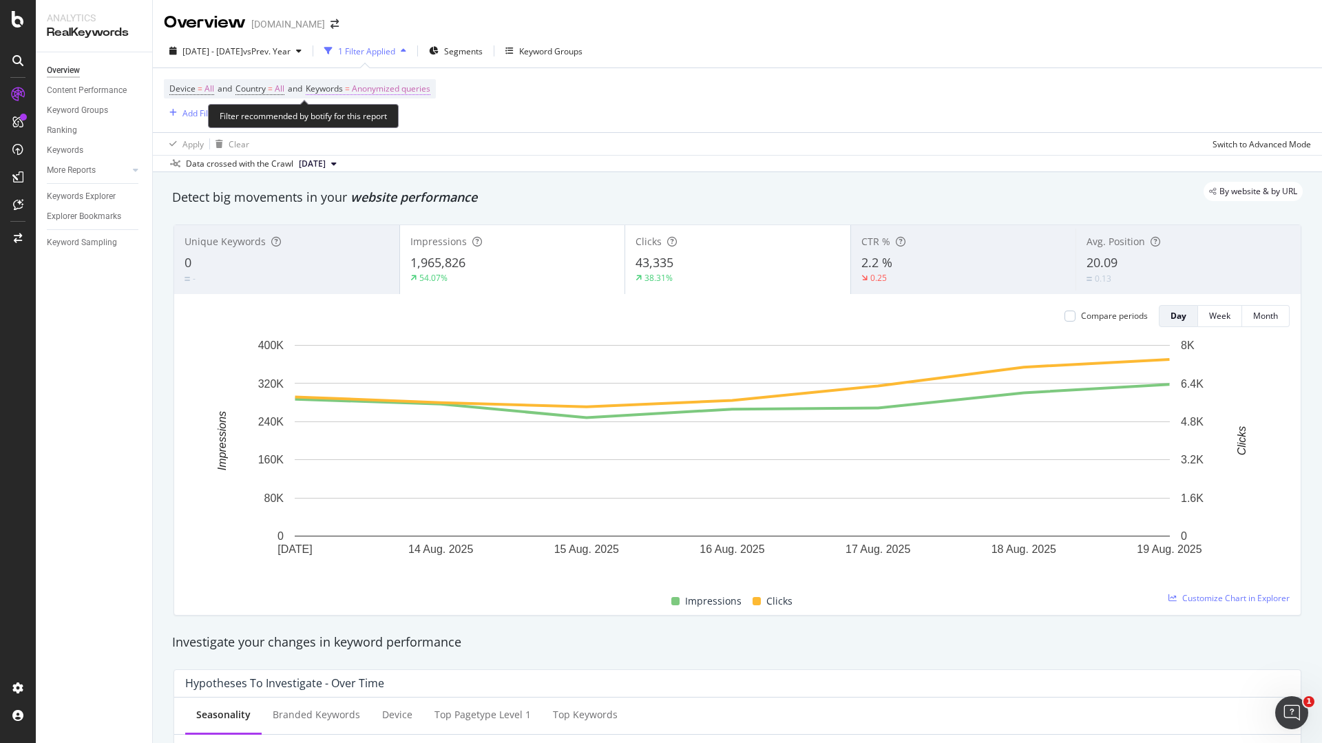
click at [405, 90] on span "Anonymized queries" at bounding box center [391, 88] width 79 height 19
click at [405, 121] on span "Anonymized queries" at bounding box center [368, 121] width 84 height 12
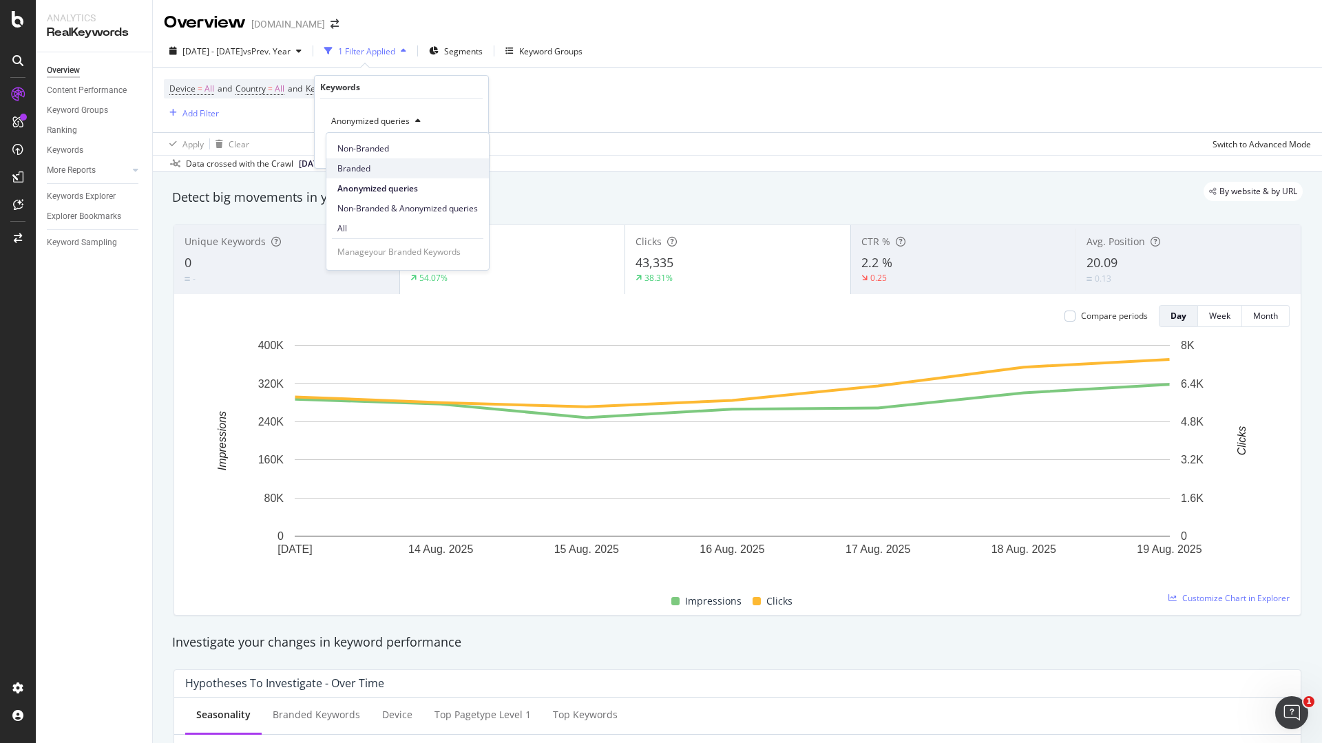
click at [377, 165] on span "Branded" at bounding box center [407, 169] width 140 height 12
click at [464, 152] on div "Apply" at bounding box center [466, 151] width 21 height 12
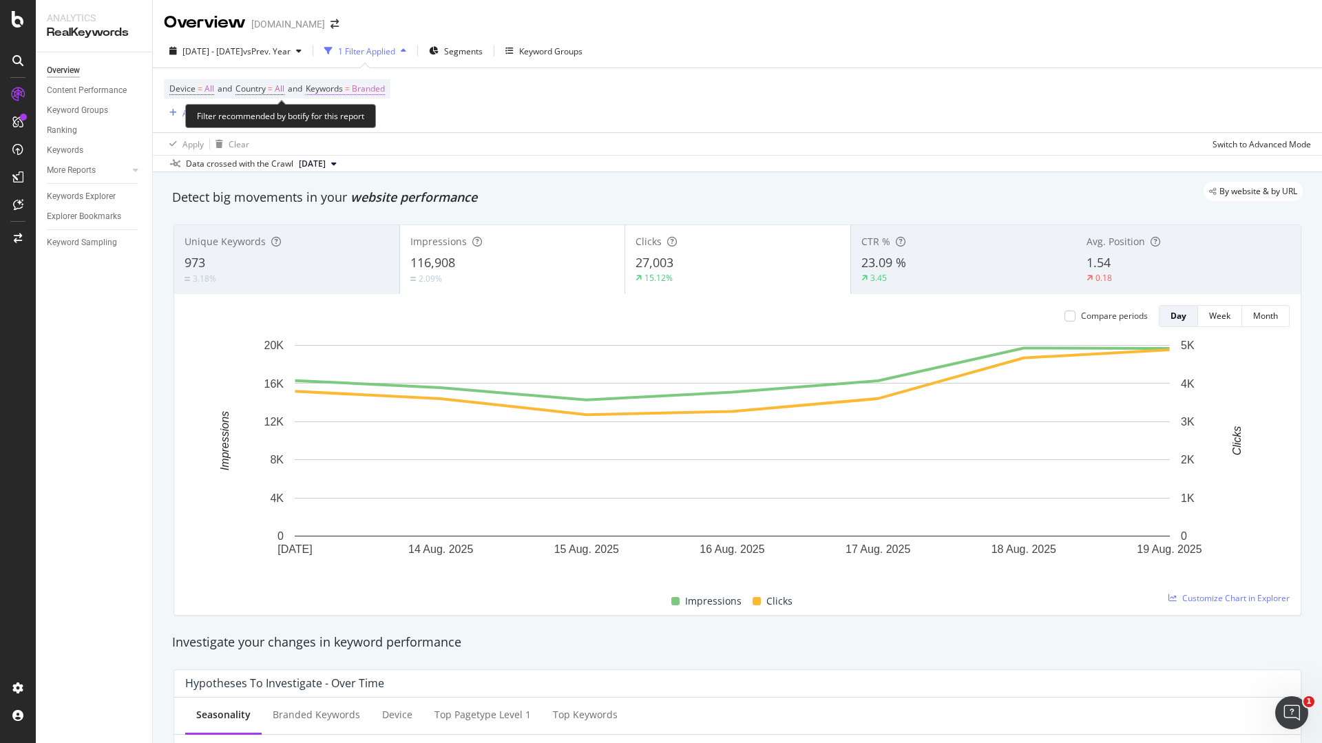
click at [350, 89] on span "=" at bounding box center [347, 89] width 5 height 12
click at [355, 116] on span "Branded" at bounding box center [345, 121] width 39 height 12
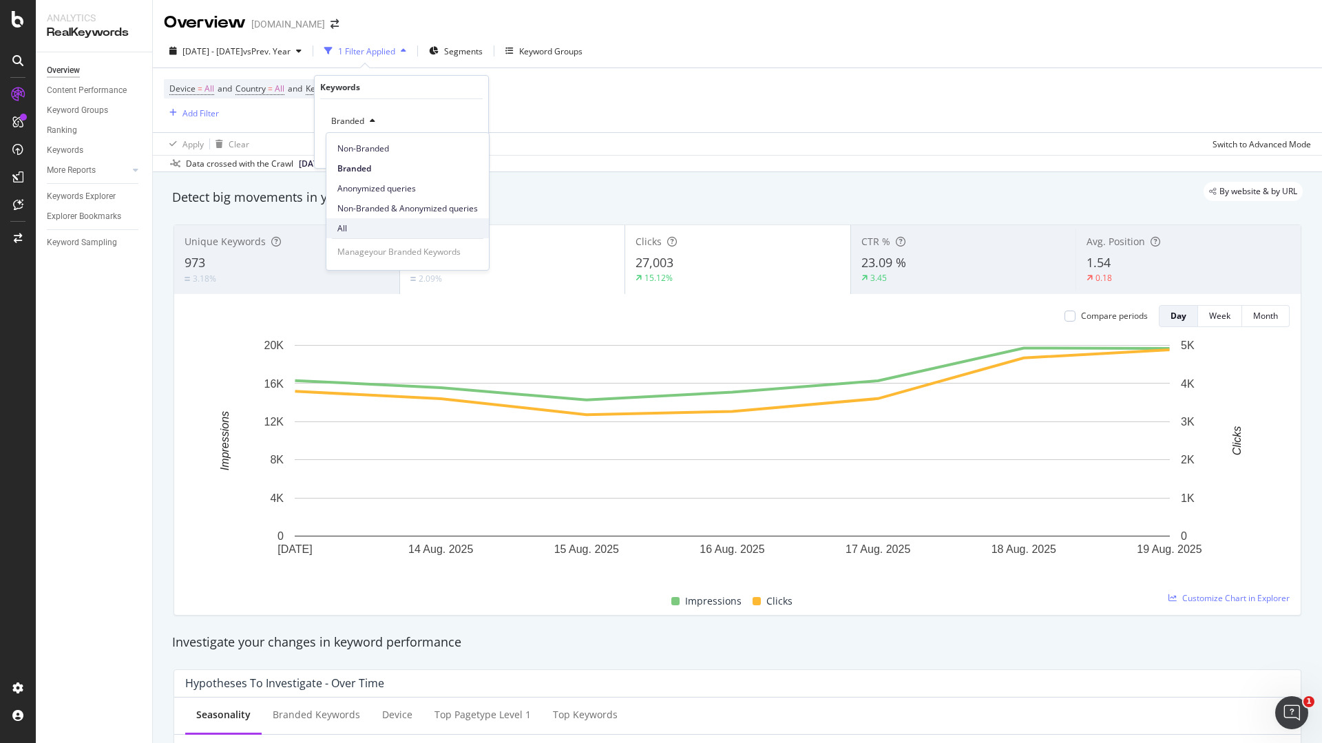
click at [355, 224] on span "All" at bounding box center [407, 228] width 140 height 12
click at [485, 155] on div "All Cancel Add filter Apply" at bounding box center [402, 133] width 174 height 69
click at [461, 150] on div "Apply" at bounding box center [466, 151] width 21 height 12
